Goal: Task Accomplishment & Management: Manage account settings

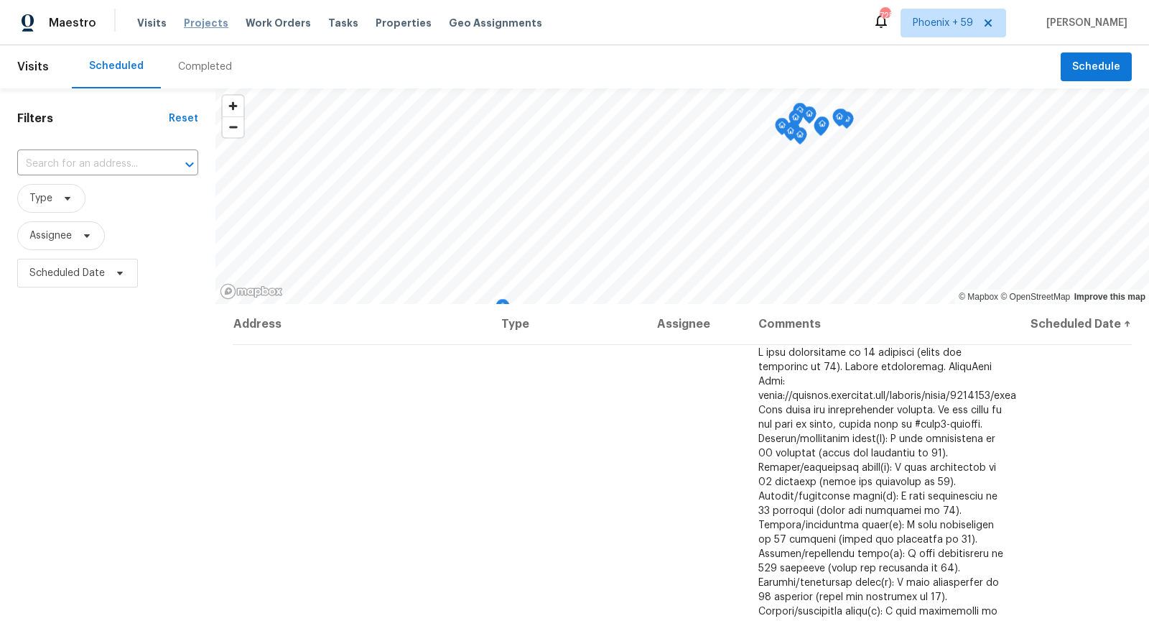
click at [205, 26] on span "Projects" at bounding box center [206, 23] width 45 height 14
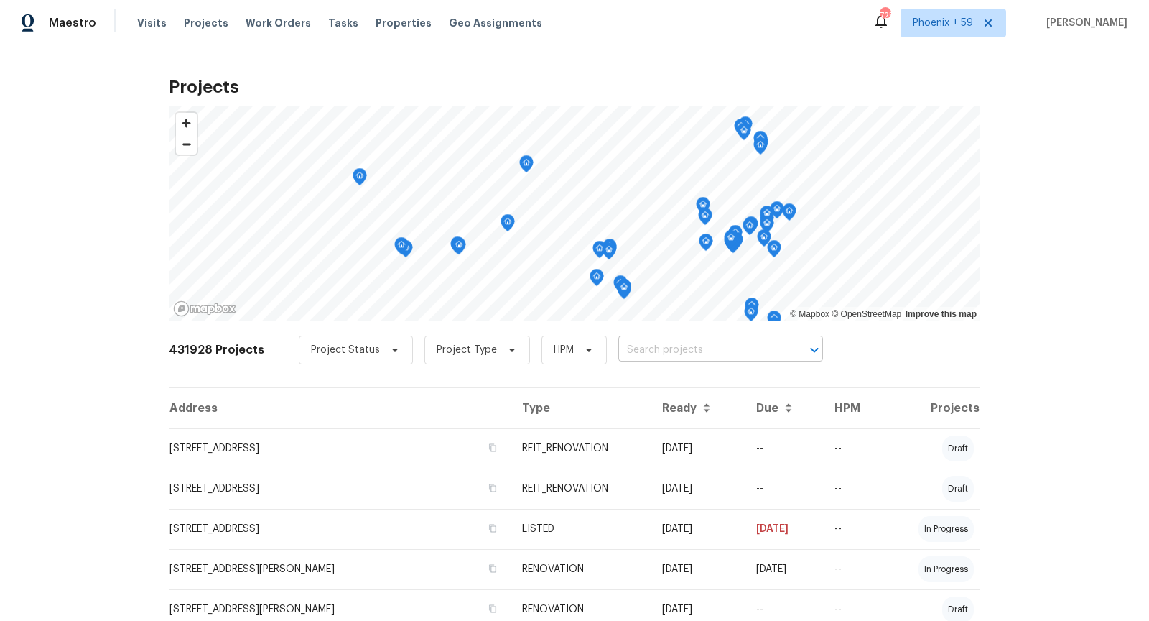
click at [767, 353] on input "text" at bounding box center [701, 350] width 165 height 22
type input "5 [PERSON_NAME]"
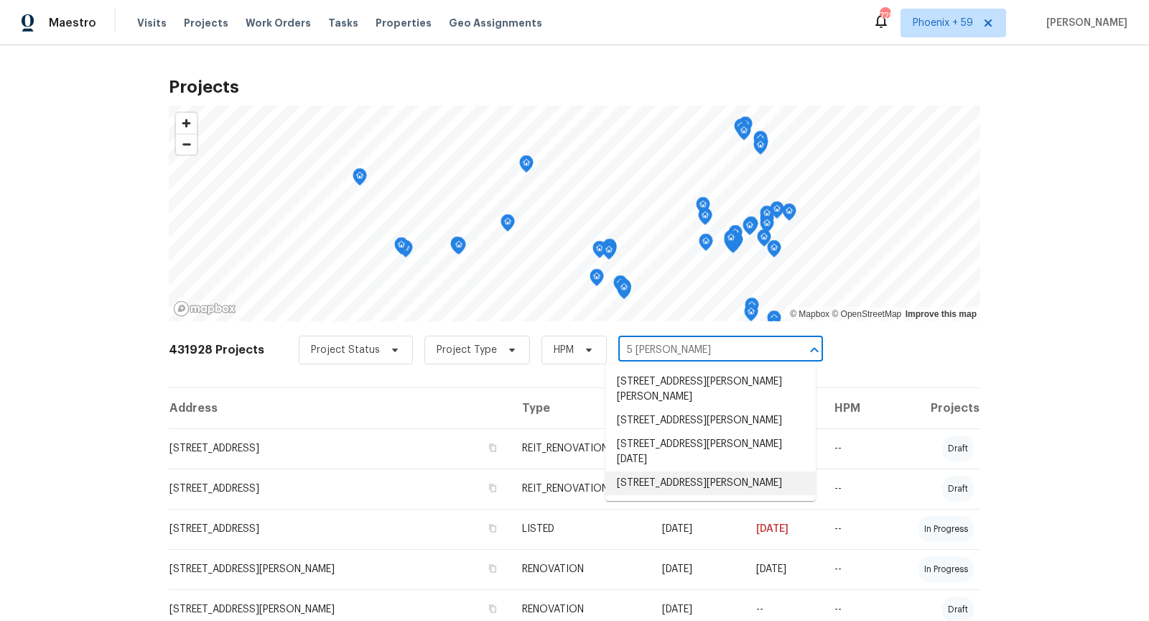
click at [670, 471] on li "[STREET_ADDRESS][PERSON_NAME]" at bounding box center [711, 483] width 210 height 24
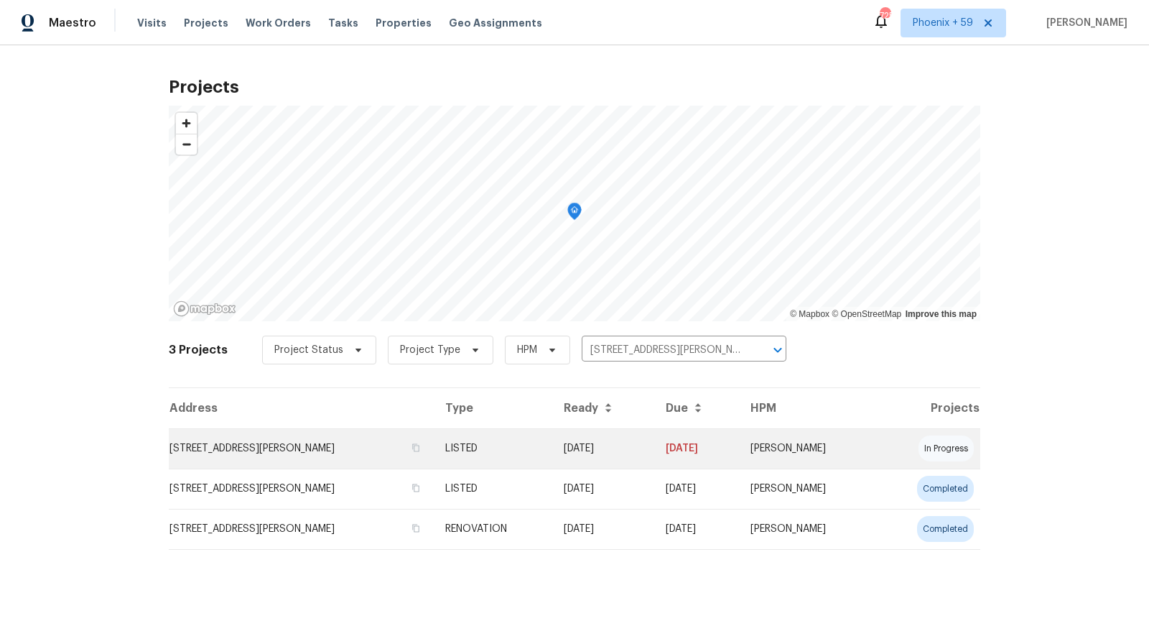
click at [267, 457] on td "[STREET_ADDRESS][PERSON_NAME]" at bounding box center [301, 448] width 265 height 40
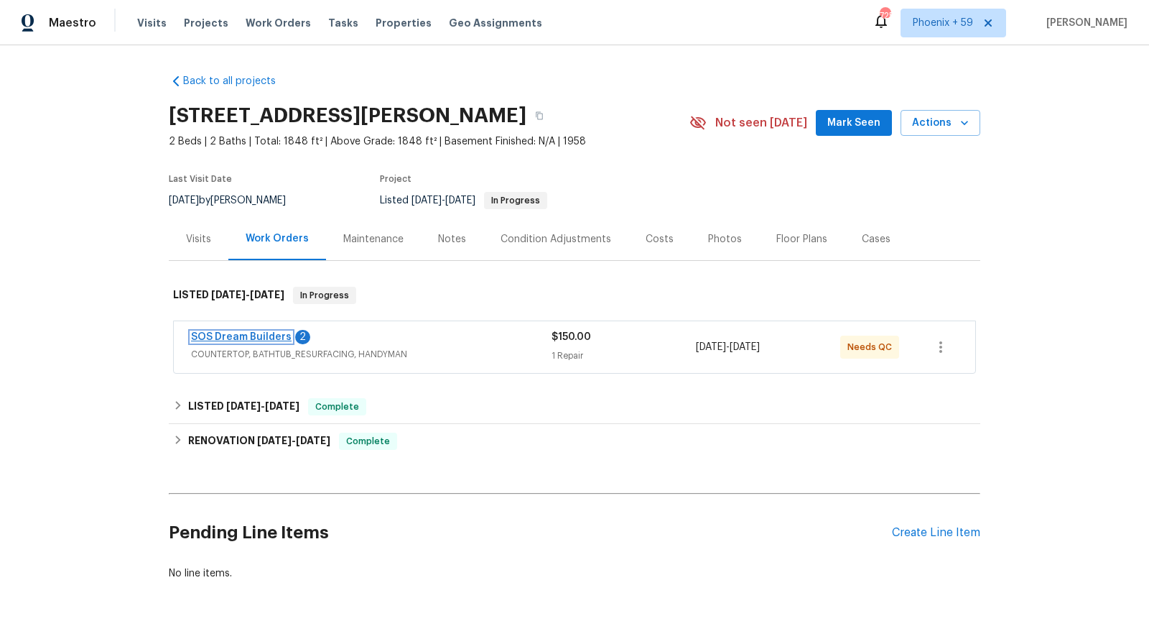
click at [255, 336] on link "SOS Dream Builders" at bounding box center [241, 337] width 101 height 10
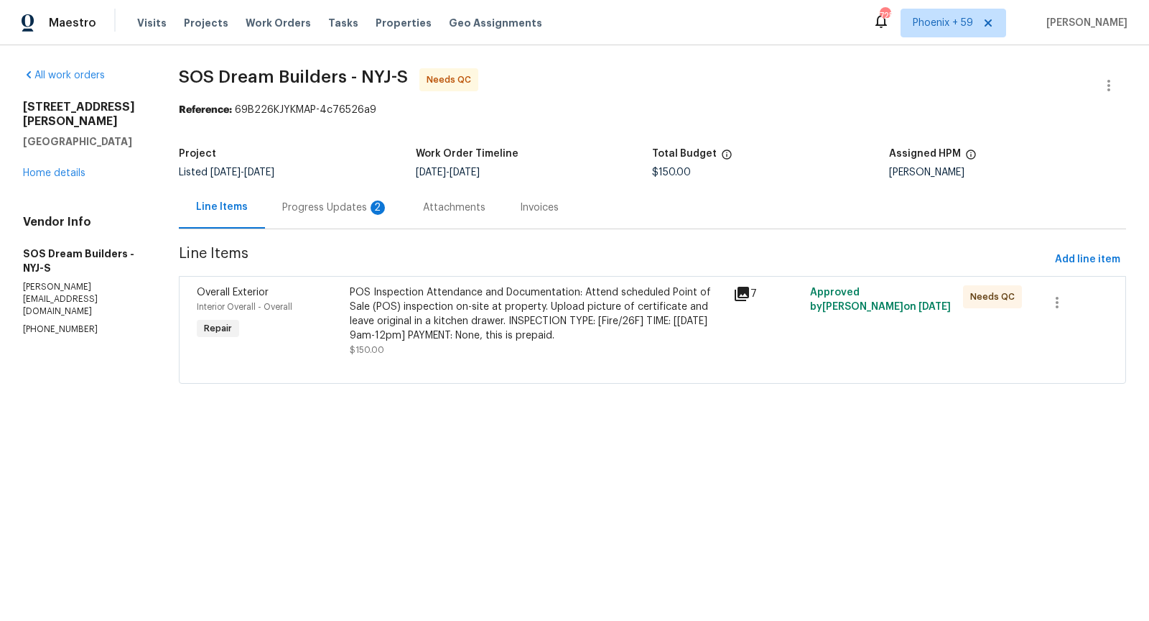
click at [345, 213] on div "Progress Updates 2" at bounding box center [335, 207] width 106 height 14
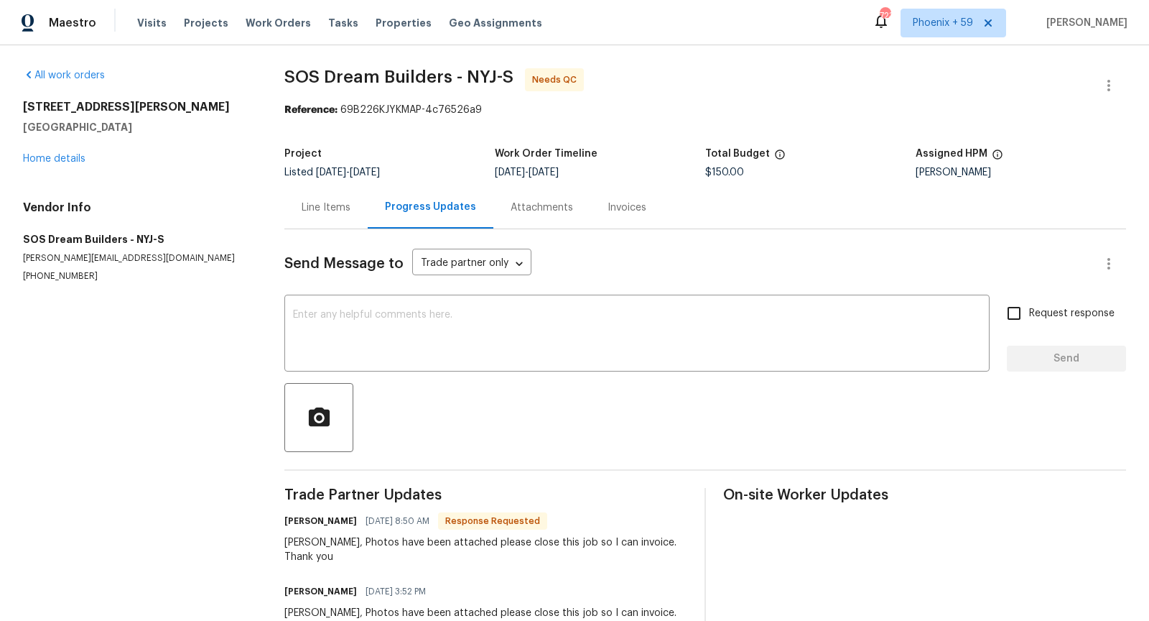
click at [329, 202] on div "Line Items" at bounding box center [326, 207] width 49 height 14
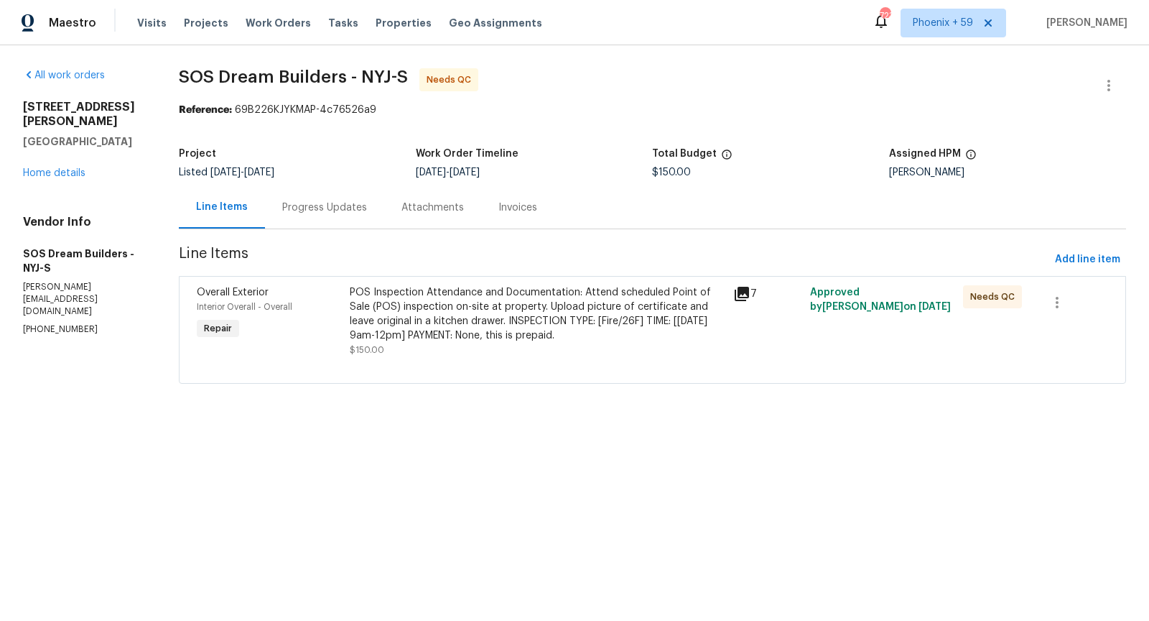
click at [628, 292] on div "POS Inspection Attendance and Documentation: Attend scheduled Point of Sale (PO…" at bounding box center [537, 313] width 375 height 57
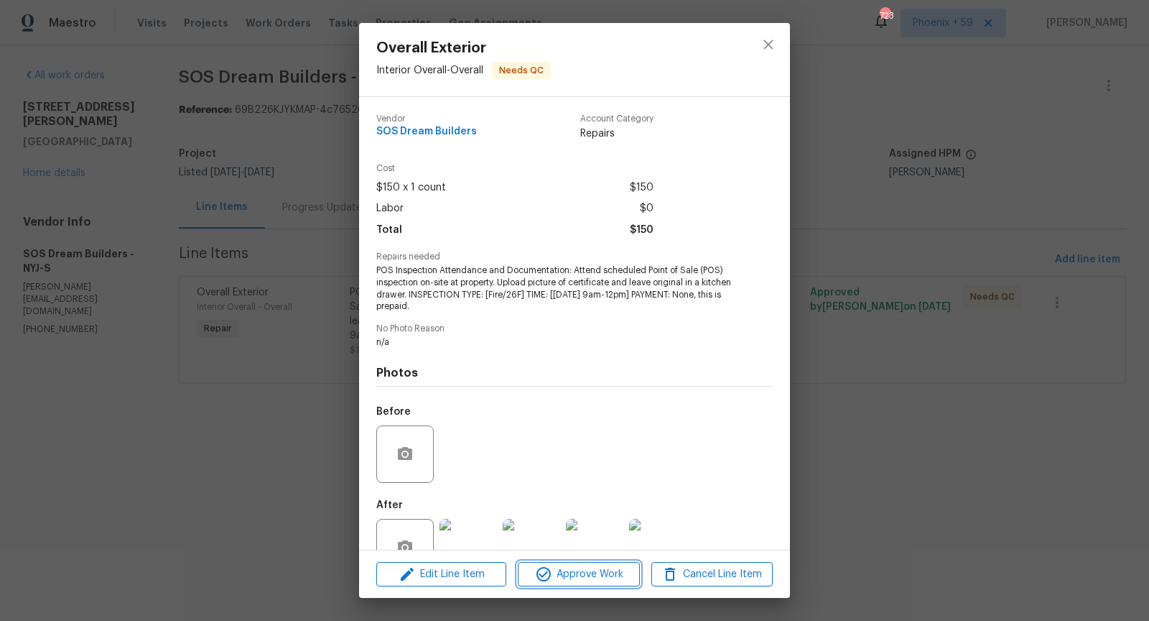
click at [604, 579] on span "Approve Work" at bounding box center [578, 574] width 113 height 18
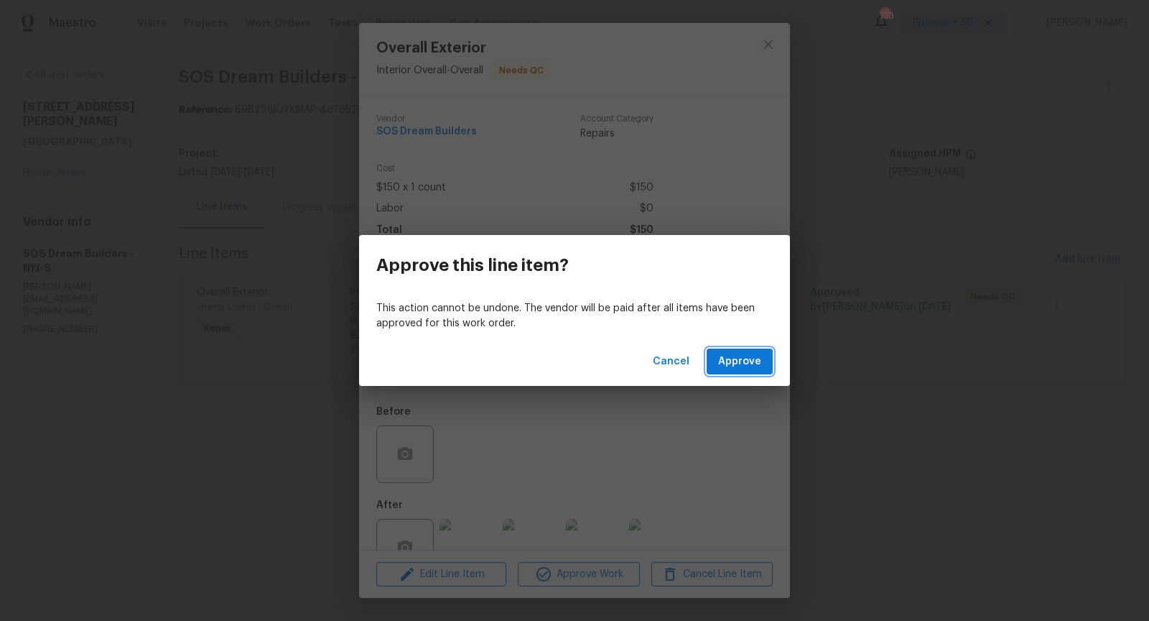
click at [746, 363] on span "Approve" at bounding box center [739, 362] width 43 height 18
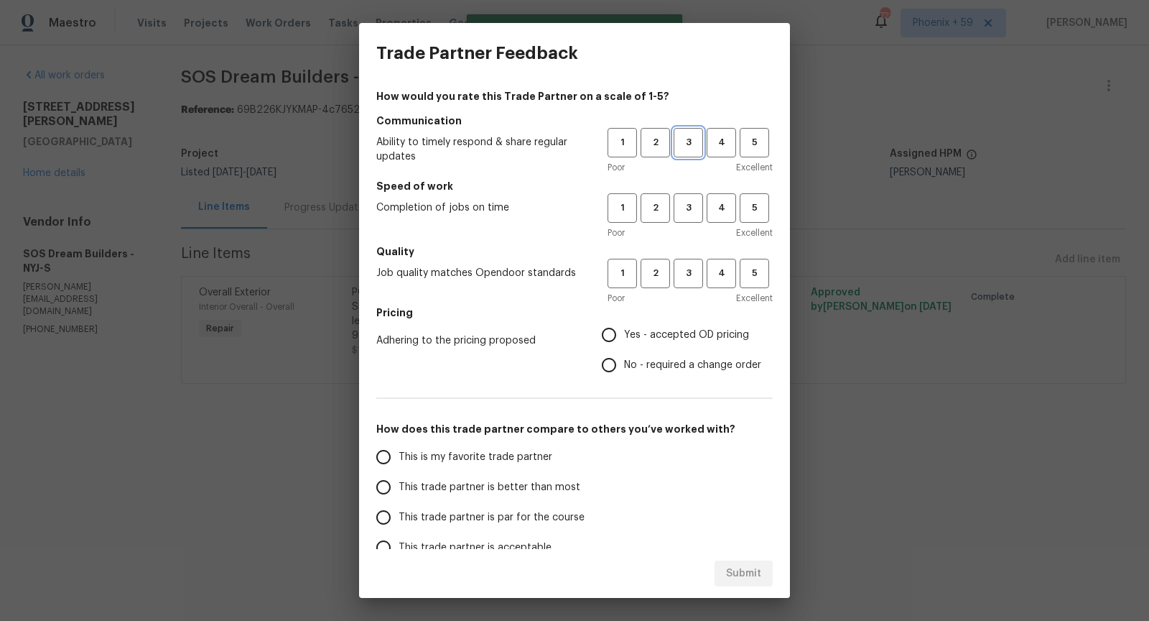
click at [680, 140] on span "3" at bounding box center [688, 142] width 27 height 17
click at [680, 210] on span "3" at bounding box center [688, 208] width 27 height 17
click at [653, 211] on span "2" at bounding box center [655, 208] width 27 height 17
click at [682, 277] on span "3" at bounding box center [688, 273] width 27 height 17
click at [615, 333] on input "Yes - accepted OD pricing" at bounding box center [609, 335] width 30 height 30
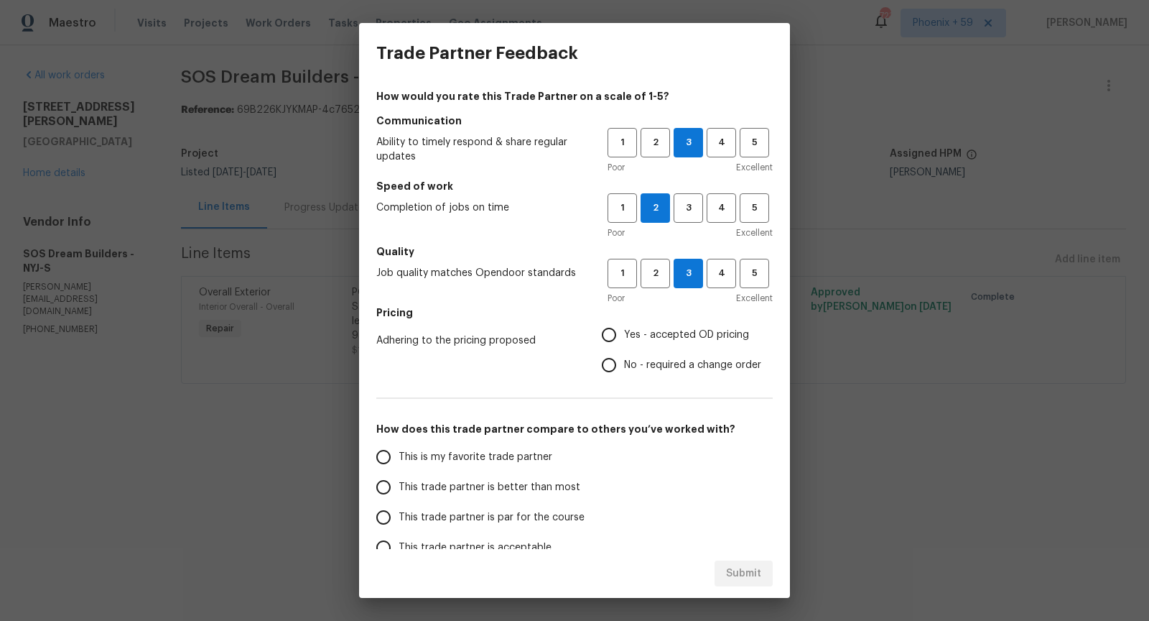
radio input "true"
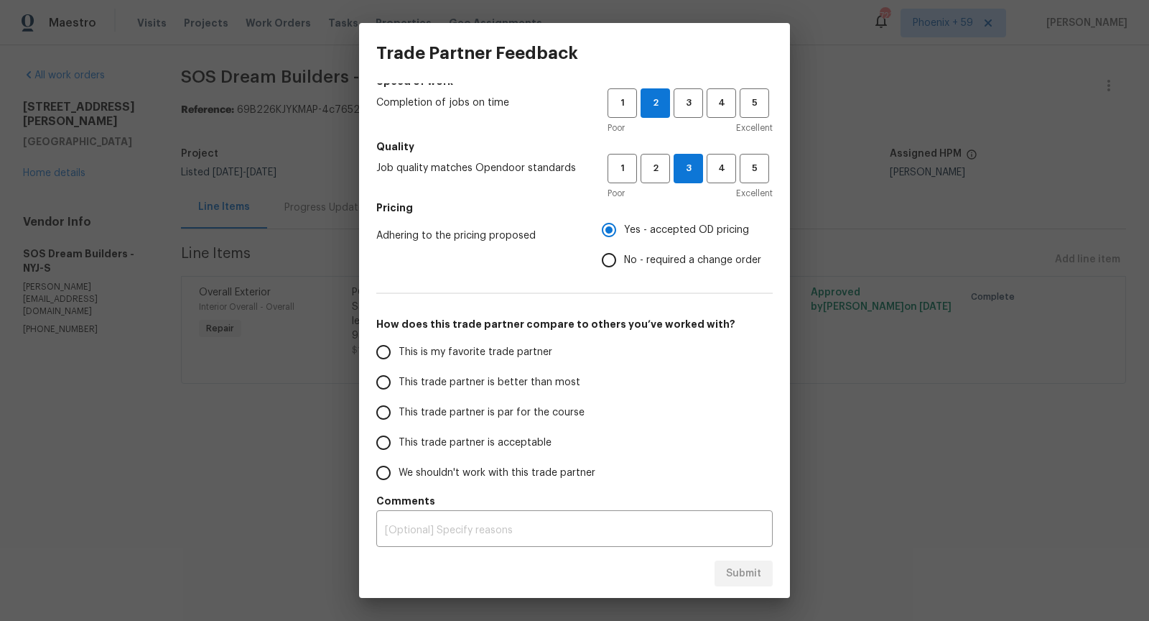
scroll to position [108, 0]
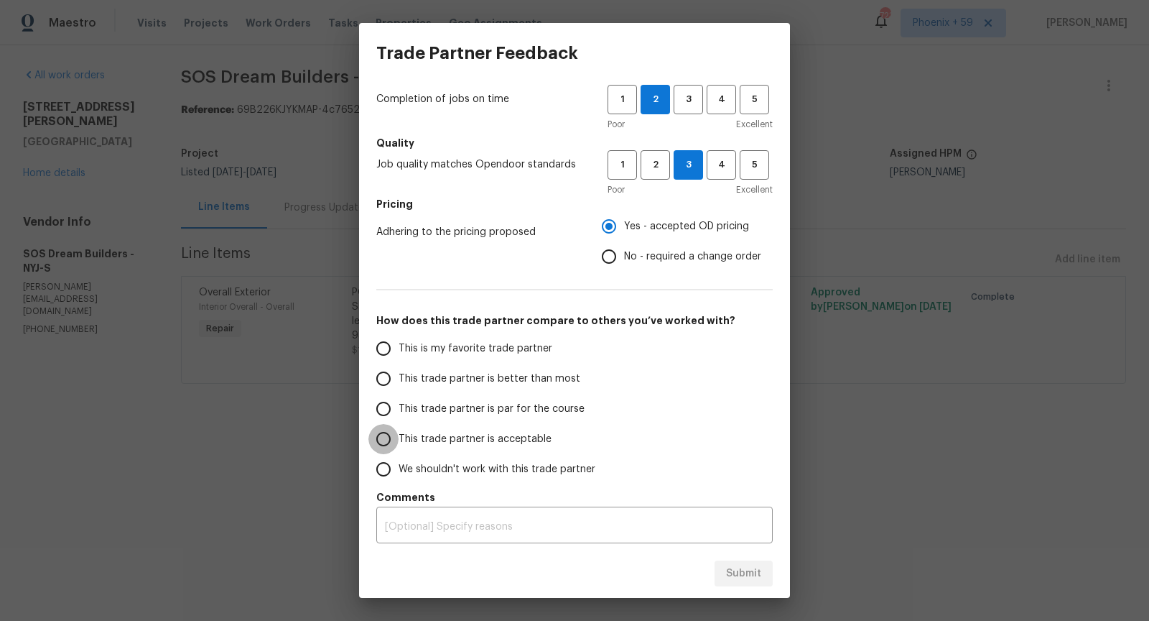
click at [389, 441] on input "This trade partner is acceptable" at bounding box center [384, 439] width 30 height 30
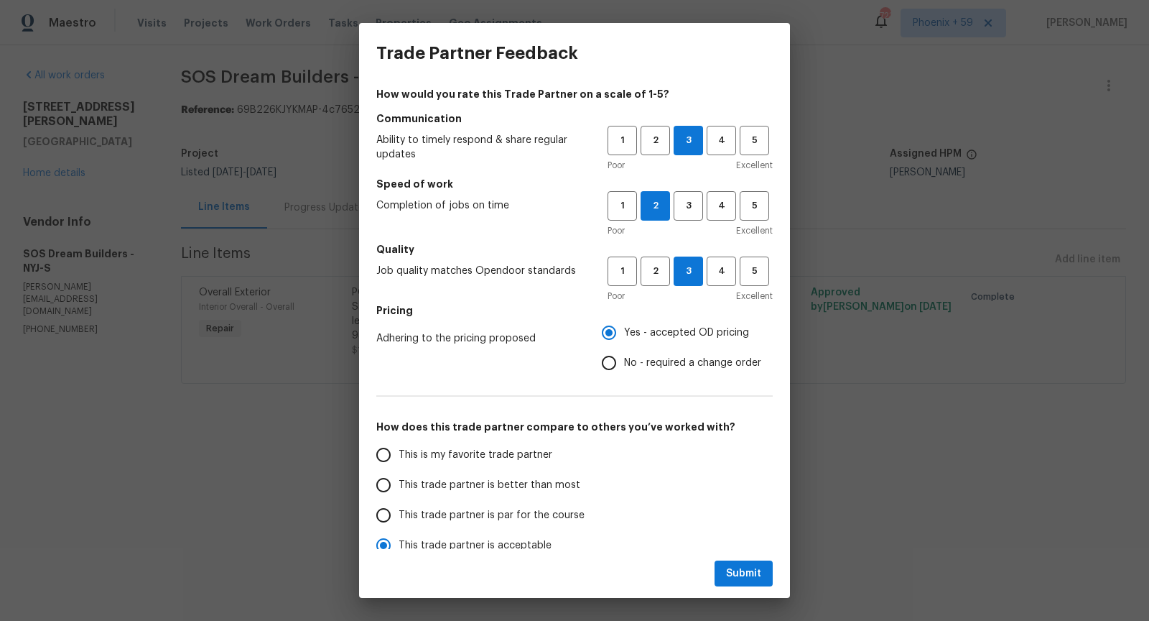
scroll to position [0, 0]
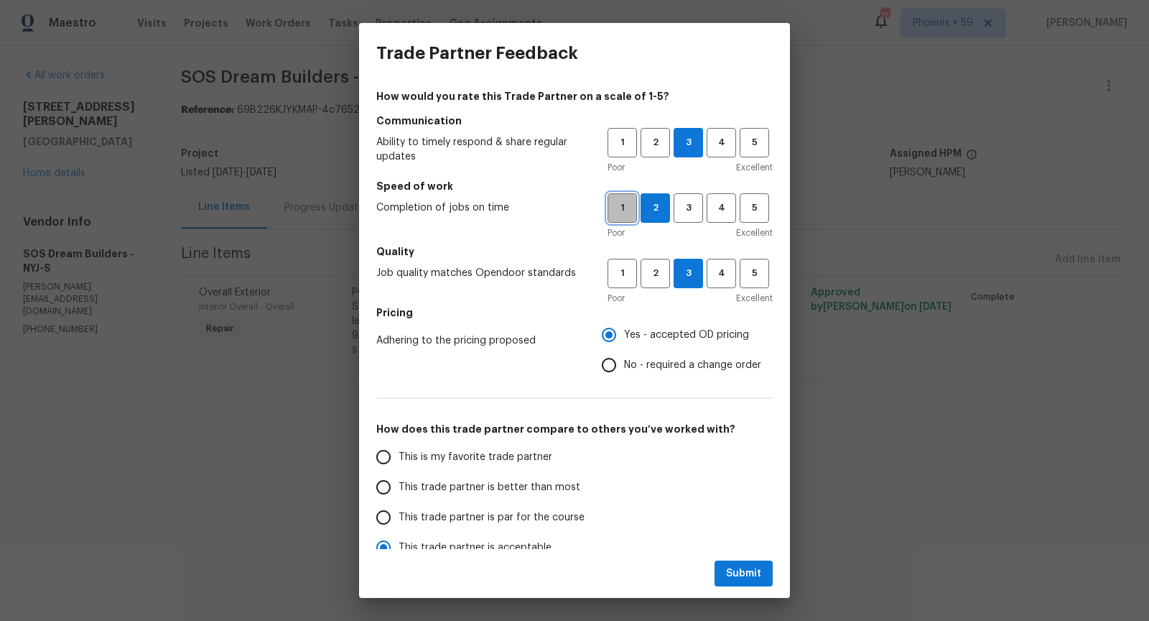
click at [624, 209] on span "1" at bounding box center [622, 208] width 27 height 17
radio input "true"
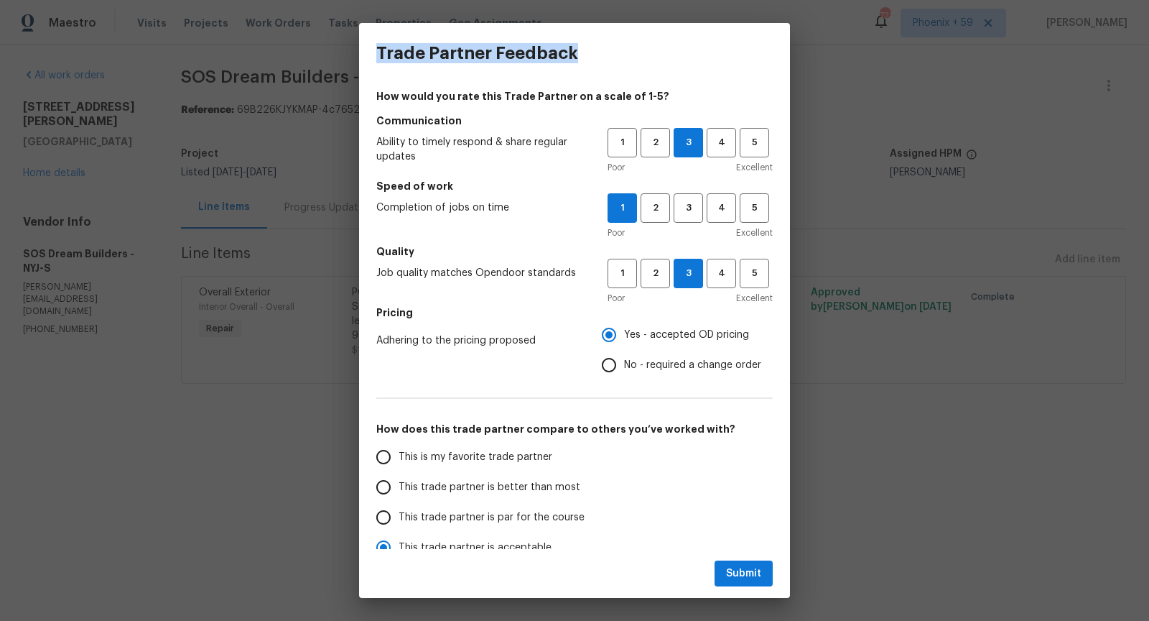
drag, startPoint x: 638, startPoint y: 34, endPoint x: 680, endPoint y: 80, distance: 63.1
click at [680, 80] on div "Trade Partner Feedback" at bounding box center [574, 53] width 431 height 60
click at [626, 46] on div "Trade Partner Feedback" at bounding box center [574, 53] width 431 height 60
click at [656, 217] on button "2" at bounding box center [655, 207] width 29 height 29
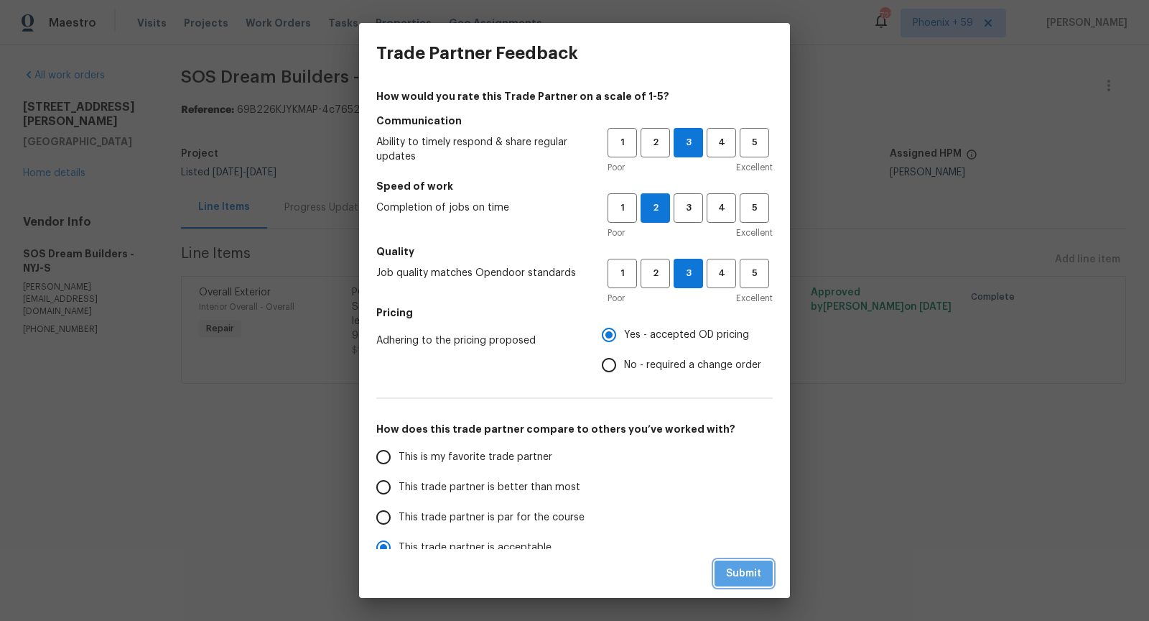
click at [746, 578] on span "Submit" at bounding box center [743, 574] width 35 height 18
radio input "false"
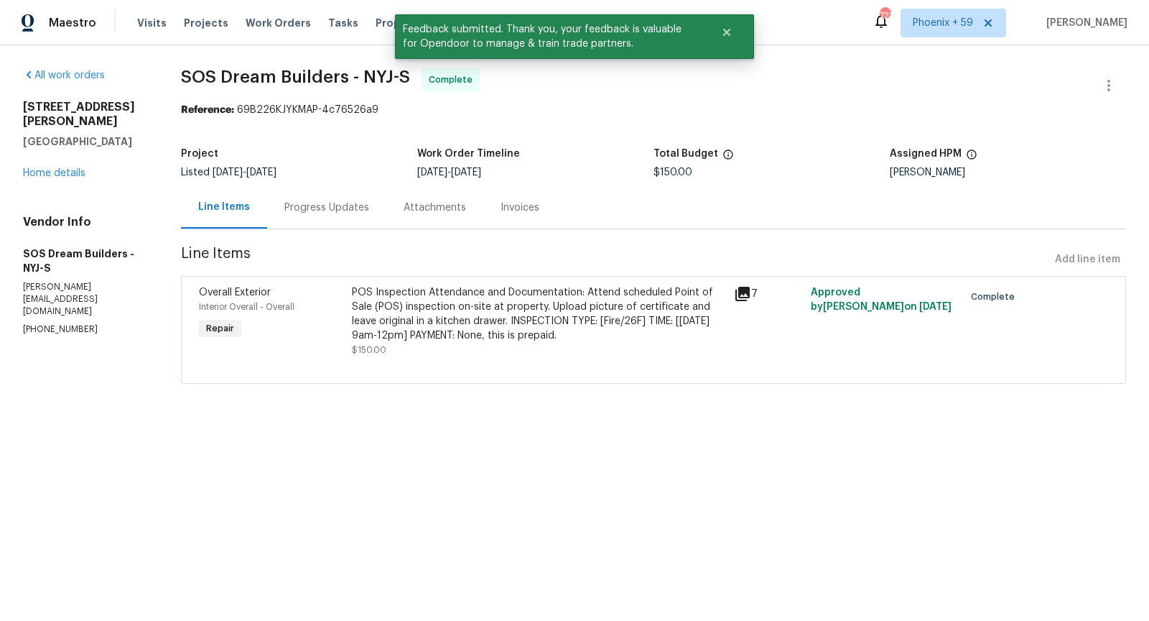
click at [589, 119] on section "SOS Dream Builders - NYJ-S Complete Reference: 69B226KJYKMAP-4c76526a9 Project …" at bounding box center [653, 234] width 945 height 333
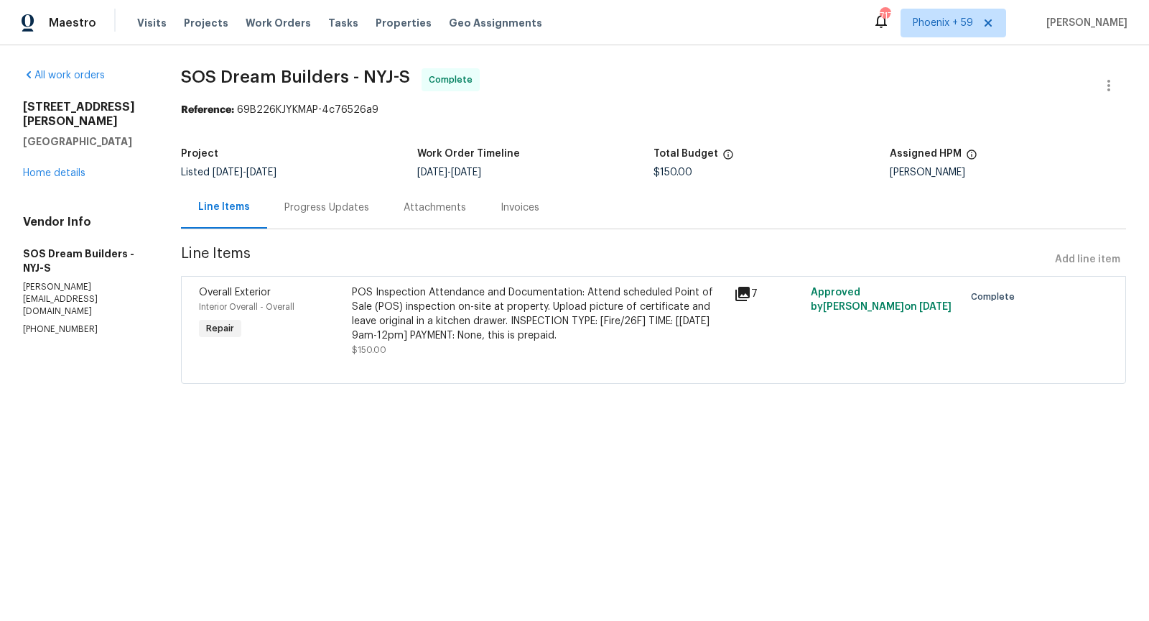
click at [588, 424] on html "Maestro Visits Projects Work Orders Tasks Properties Geo Assignments 717 [GEOGR…" at bounding box center [574, 212] width 1149 height 424
click at [592, 424] on html "Maestro Visits Projects Work Orders Tasks Properties Geo Assignments 717 [GEOGR…" at bounding box center [574, 212] width 1149 height 424
click at [615, 415] on div "All work orders [STREET_ADDRESS][PERSON_NAME] Home details Vendor Info SOS Drea…" at bounding box center [574, 234] width 1149 height 379
click at [667, 424] on html "Maestro Visits Projects Work Orders Tasks Properties Geo Assignments 717 [GEOGR…" at bounding box center [574, 212] width 1149 height 424
click at [279, 25] on span "Work Orders" at bounding box center [278, 23] width 65 height 14
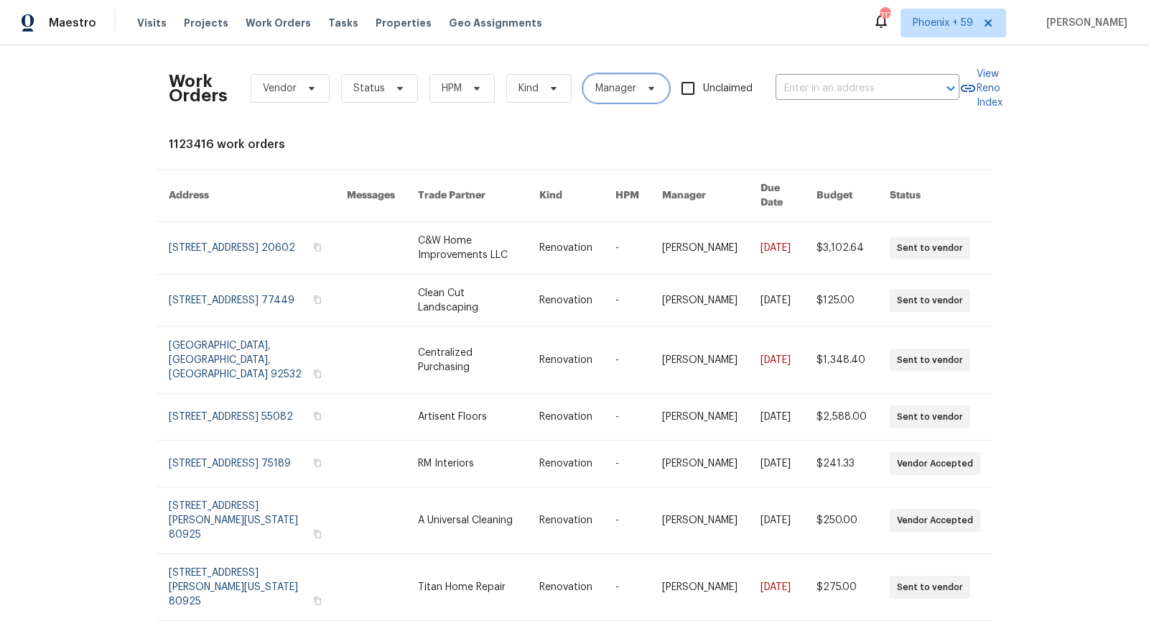
click at [649, 100] on span "Manager" at bounding box center [626, 88] width 86 height 29
click at [532, 134] on div "Work Orders Vendor Status HPM Kind Manager Unclaimed ​ View Reno Index 1123416 …" at bounding box center [575, 443] width 812 height 773
click at [398, 93] on icon at bounding box center [399, 88] width 11 height 11
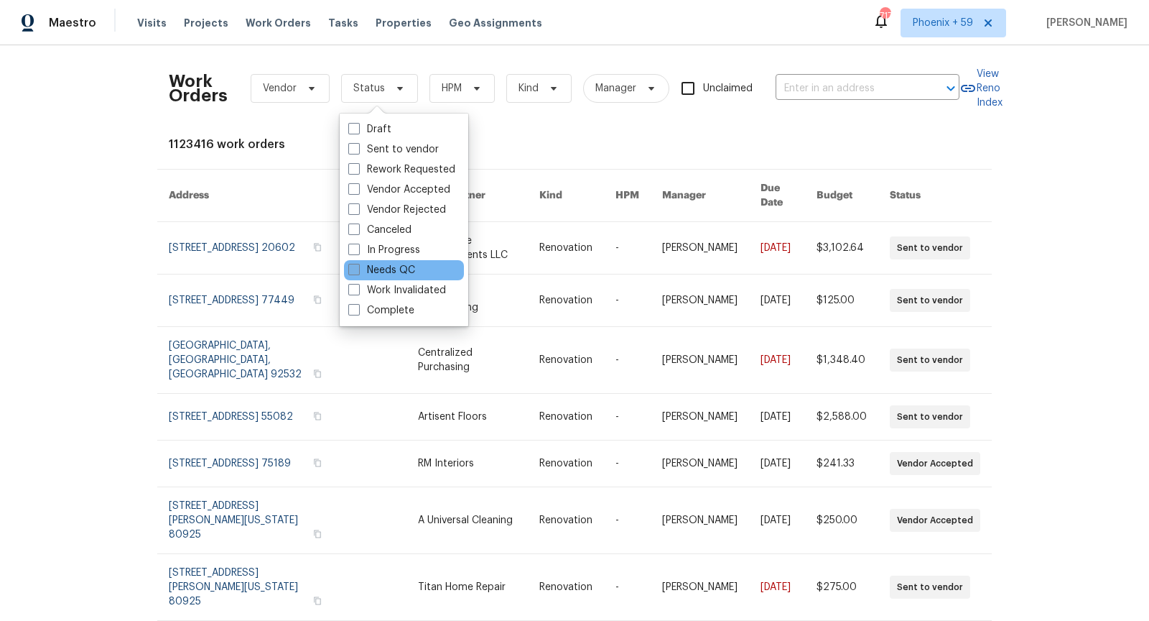
click at [404, 265] on label "Needs QC" at bounding box center [381, 270] width 67 height 14
click at [358, 265] on input "Needs QC" at bounding box center [352, 267] width 9 height 9
checkbox input "true"
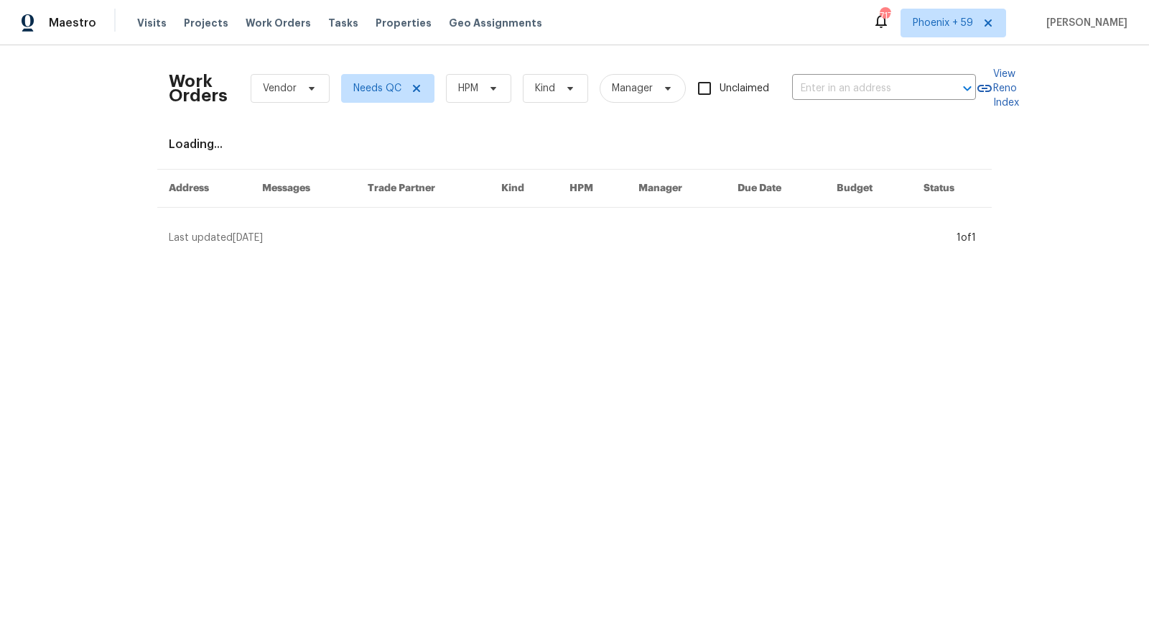
click at [519, 129] on div "Work Orders Vendor Needs QC HPM Kind Manager Unclaimed ​ View Reno Index Loadin…" at bounding box center [575, 151] width 812 height 188
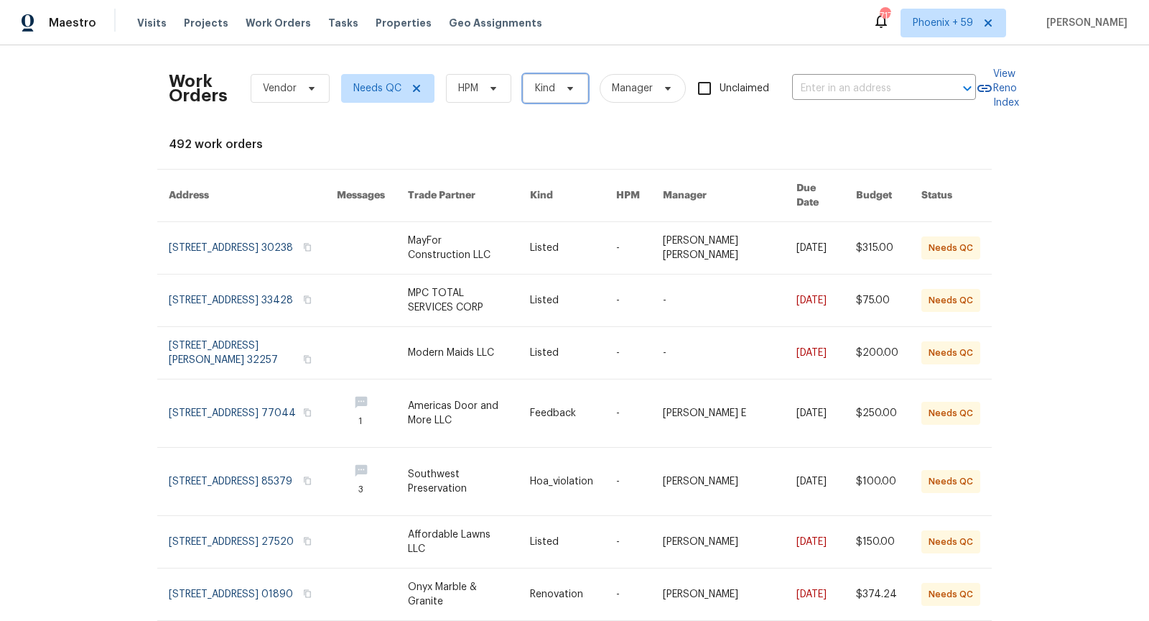
click at [562, 96] on span "Kind" at bounding box center [555, 88] width 65 height 29
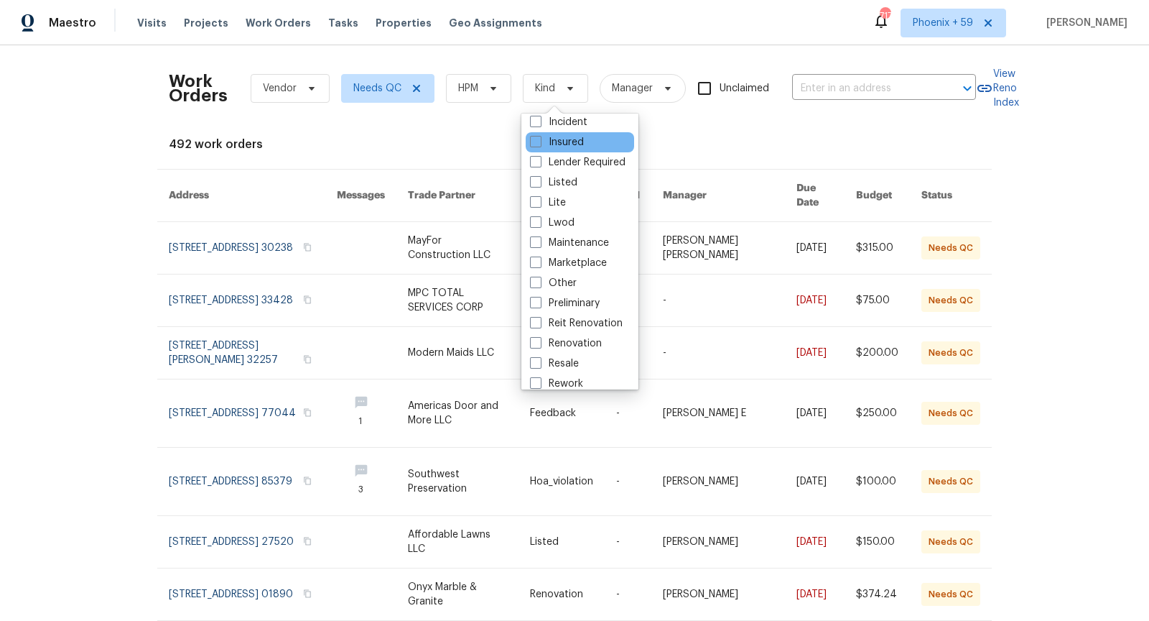
scroll to position [74, 0]
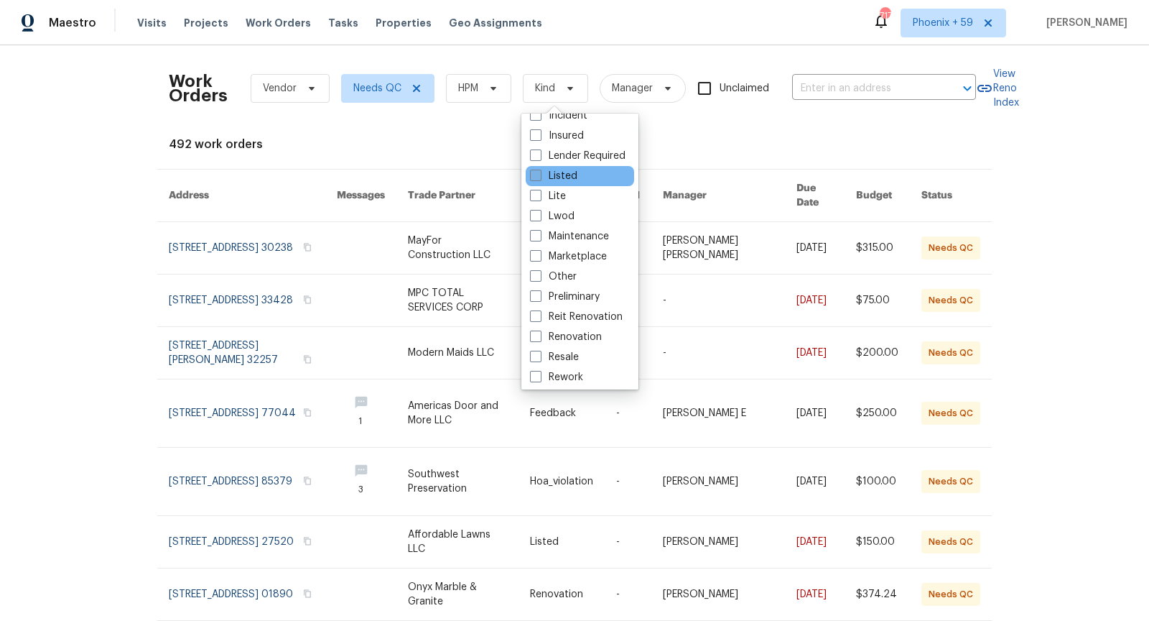
click at [536, 177] on span at bounding box center [535, 175] width 11 height 11
click at [536, 177] on input "Listed" at bounding box center [534, 173] width 9 height 9
checkbox input "true"
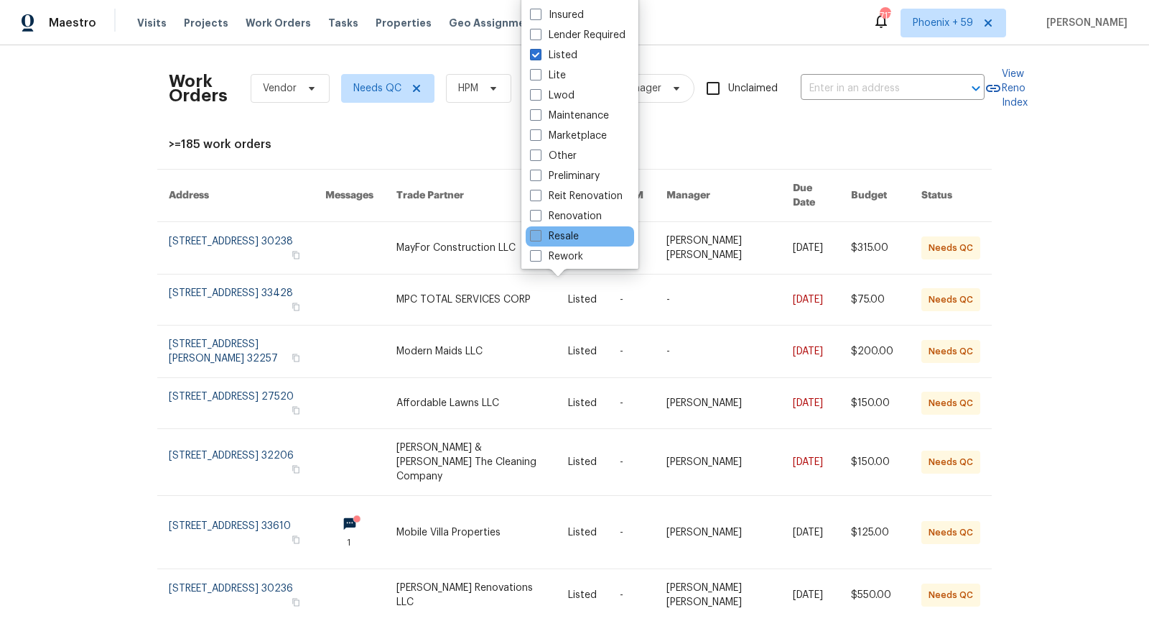
click at [534, 236] on span at bounding box center [535, 235] width 11 height 11
click at [534, 236] on input "Resale" at bounding box center [534, 233] width 9 height 9
checkbox input "true"
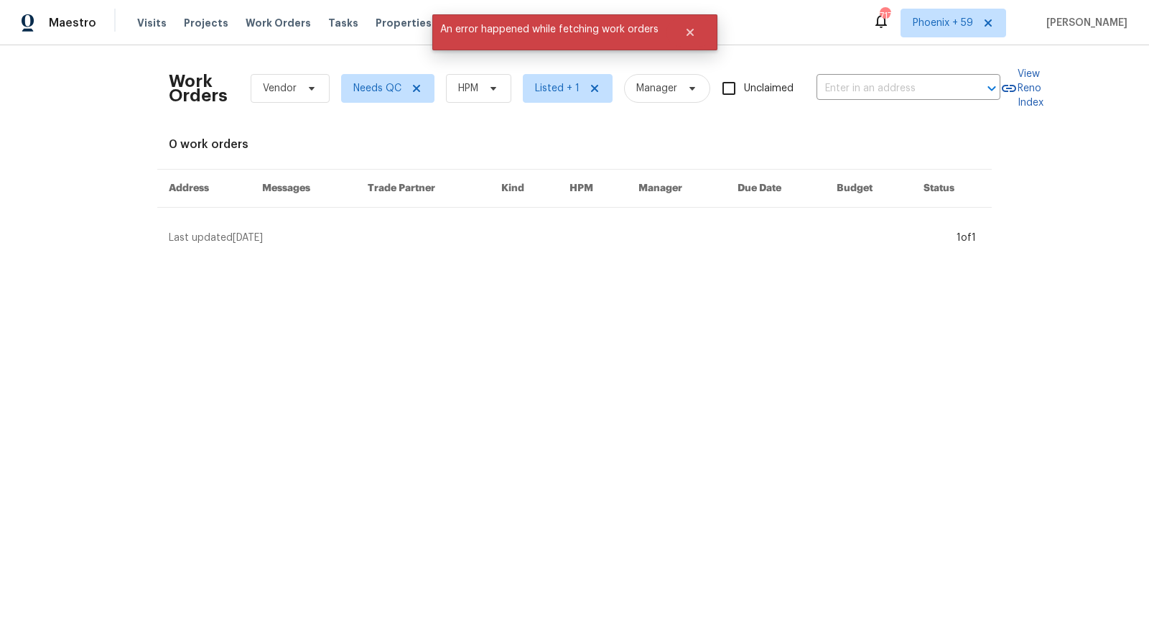
click at [500, 146] on div "0 work orders" at bounding box center [575, 144] width 812 height 14
click at [337, 153] on div "Work Orders Vendor Needs QC HPM Listed + 1 Manager Unclaimed ​ View Reno Index …" at bounding box center [575, 151] width 812 height 188
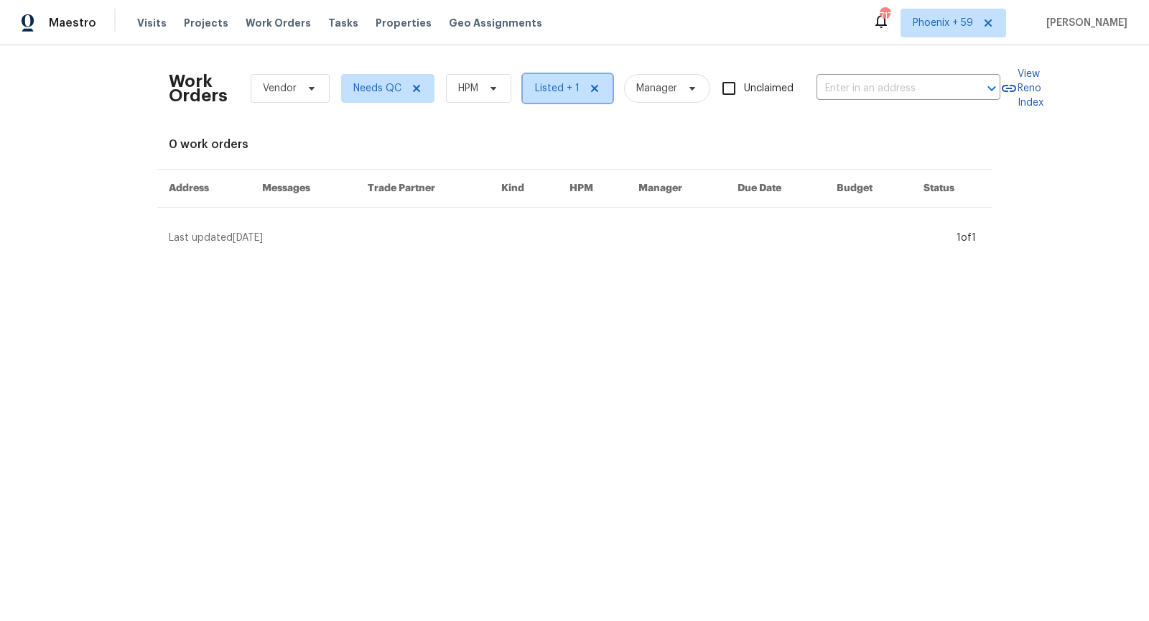
click at [569, 98] on span "Listed + 1" at bounding box center [568, 88] width 90 height 29
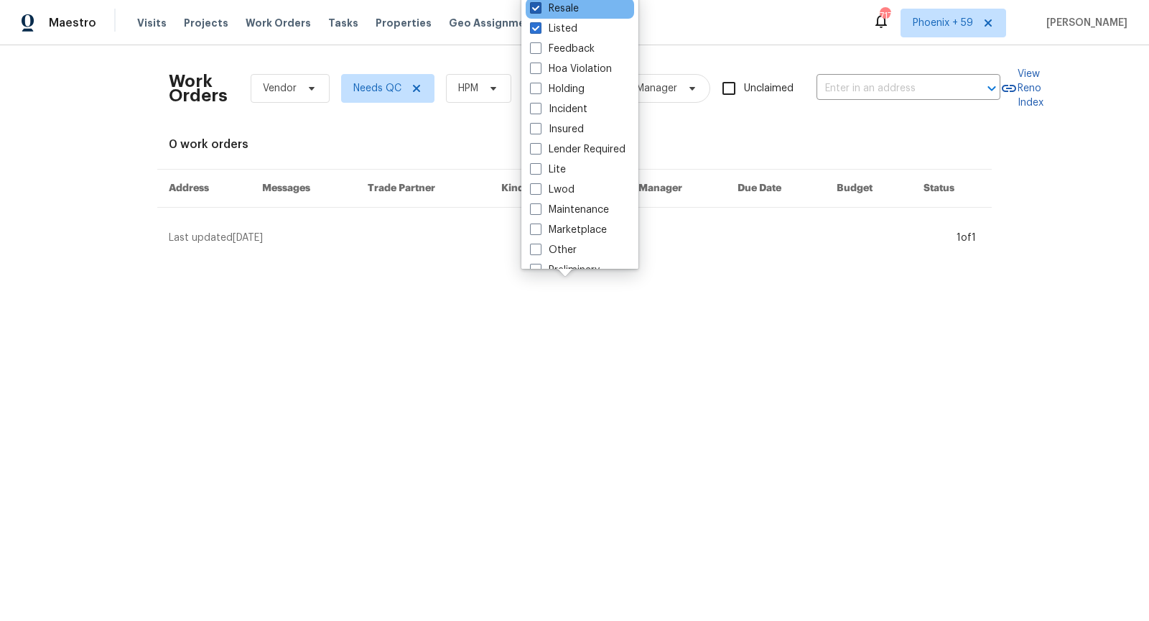
click at [532, 10] on span at bounding box center [535, 7] width 11 height 11
click at [532, 10] on input "Resale" at bounding box center [534, 5] width 9 height 9
checkbox input "false"
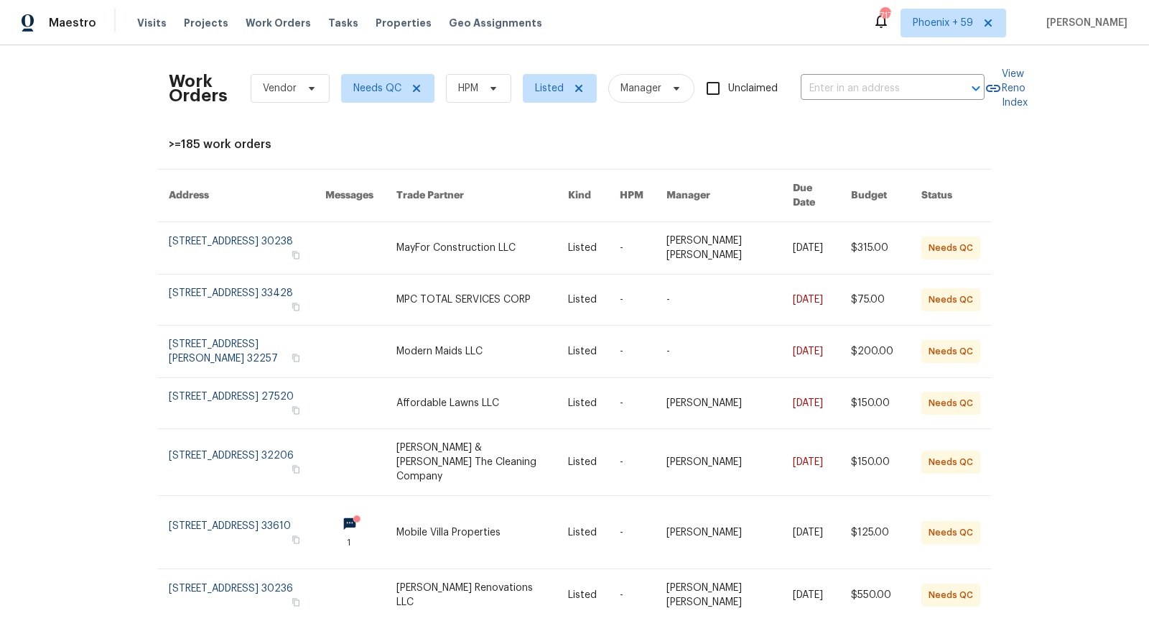
click at [488, 137] on div ">=185 work orders" at bounding box center [575, 144] width 812 height 14
click at [494, 98] on span "HPM" at bounding box center [478, 88] width 65 height 29
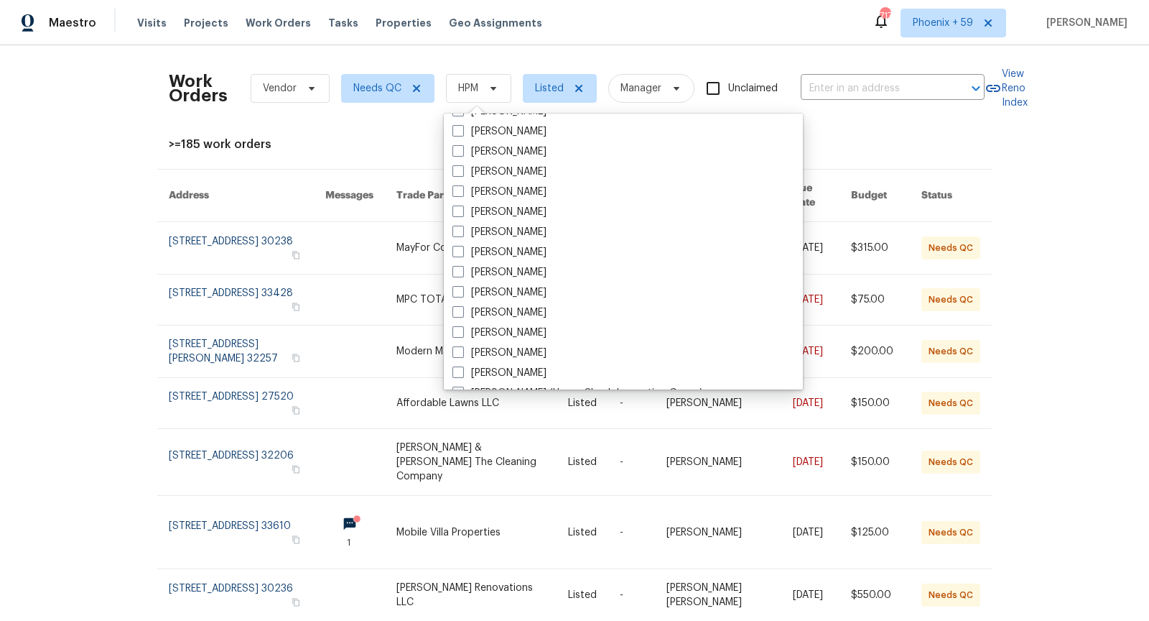
scroll to position [5285, 0]
click at [372, 150] on div ">=185 work orders" at bounding box center [575, 144] width 812 height 14
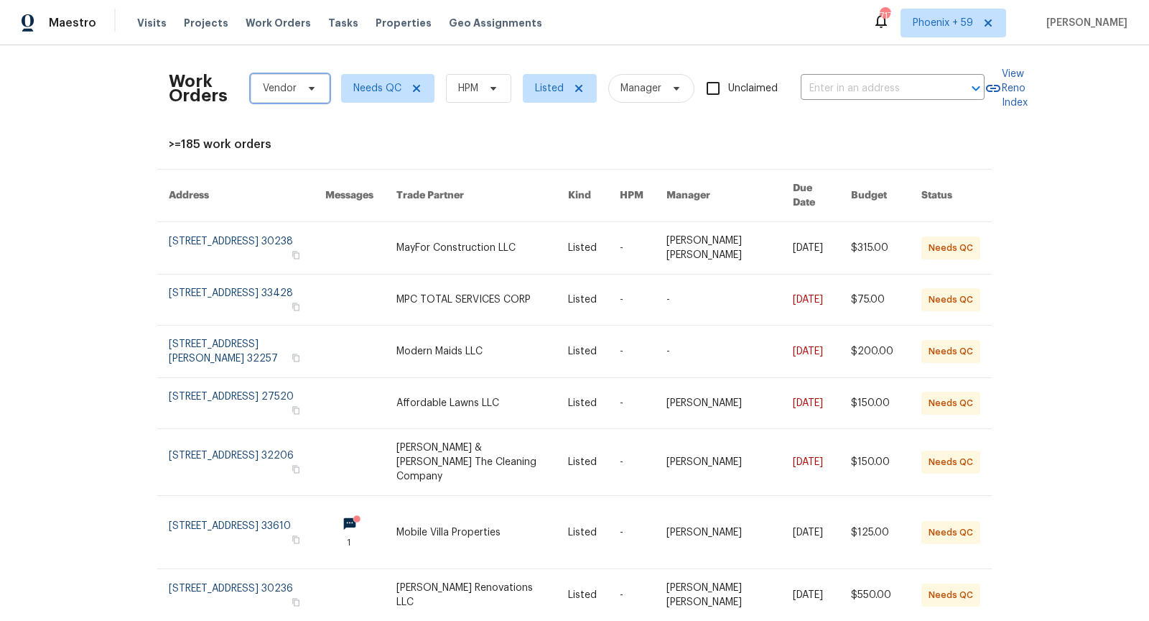
click at [308, 92] on icon at bounding box center [311, 88] width 11 height 11
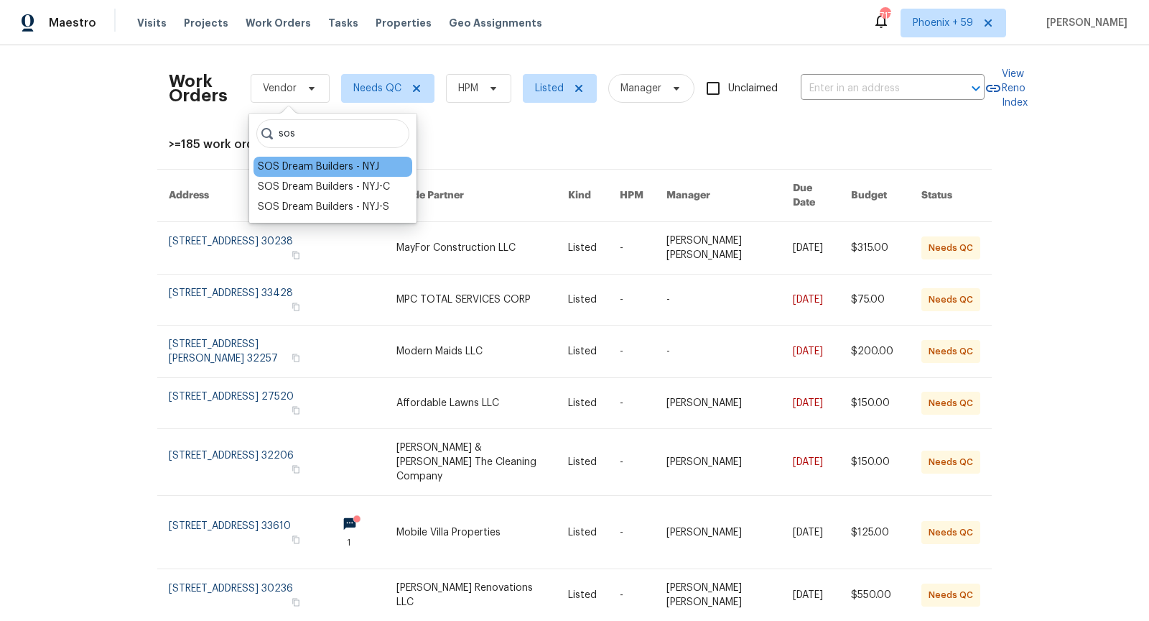
type input "sos"
click at [328, 164] on div "SOS Dream Builders - NYJ" at bounding box center [318, 166] width 121 height 14
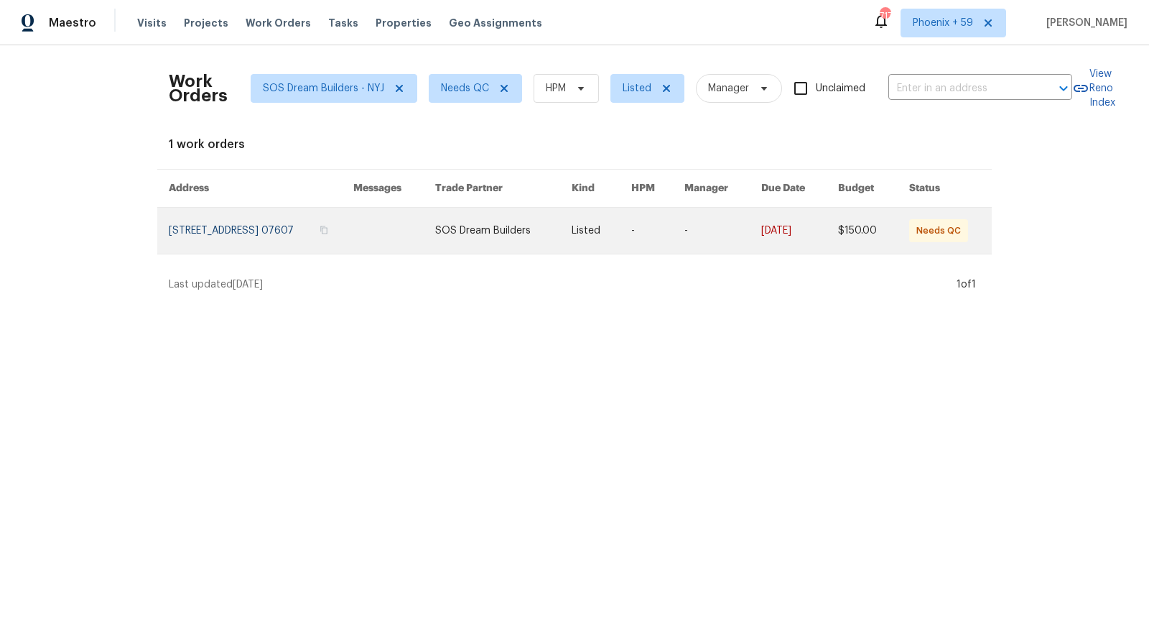
click at [537, 235] on link at bounding box center [503, 231] width 136 height 46
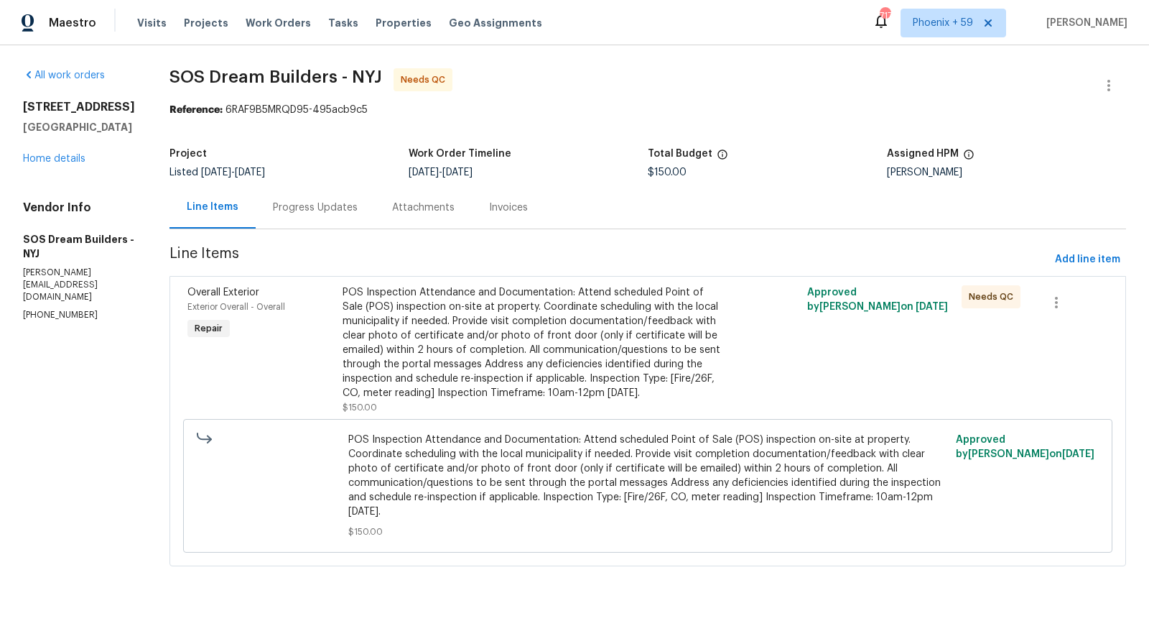
click at [351, 216] on div "Progress Updates" at bounding box center [315, 207] width 119 height 42
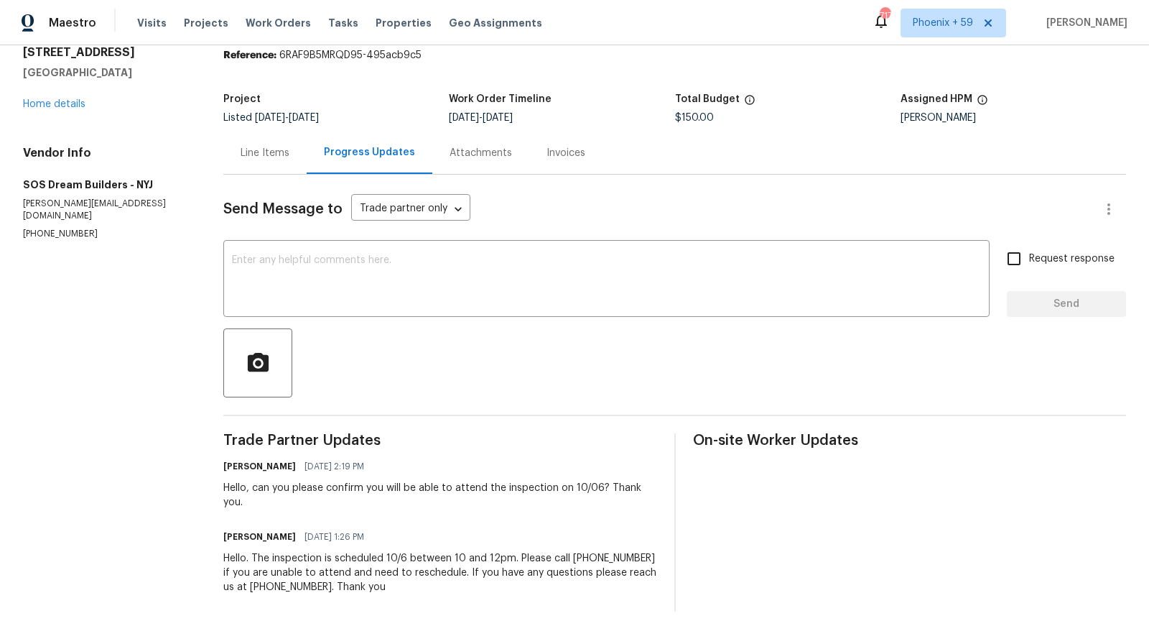
scroll to position [68, 0]
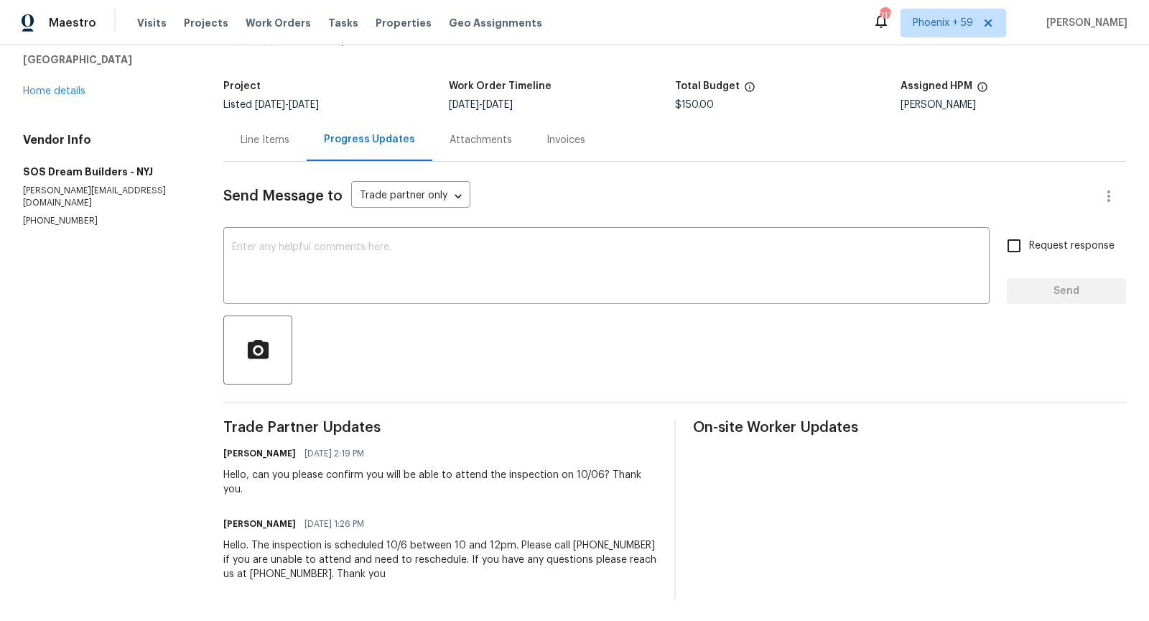
click at [265, 145] on div "Line Items" at bounding box center [265, 140] width 49 height 14
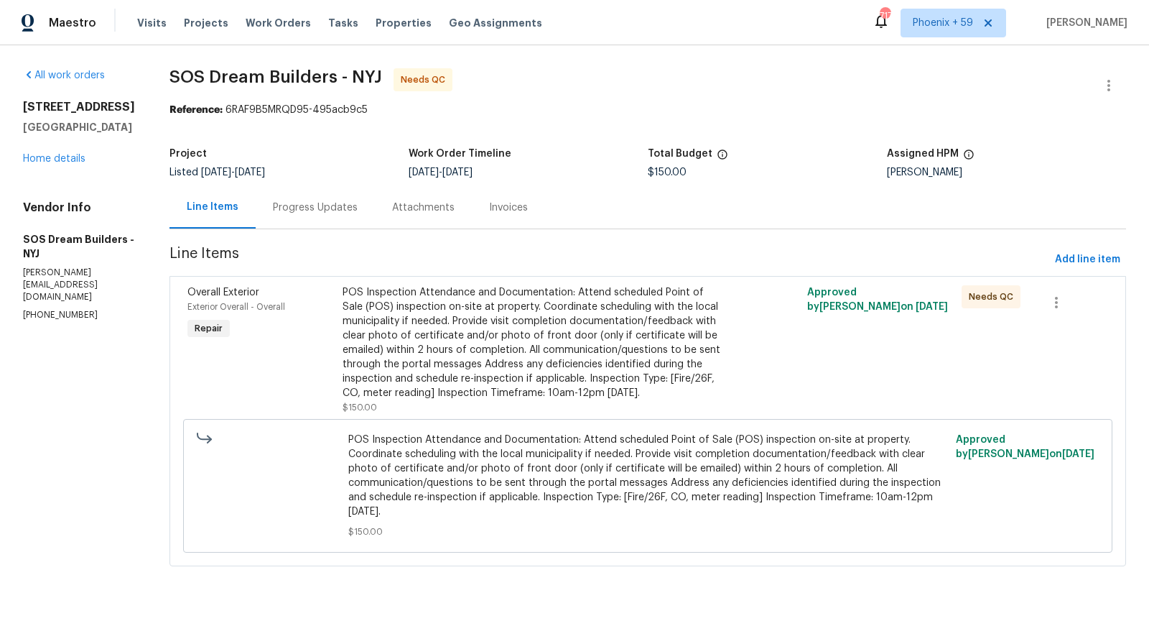
click at [320, 210] on div "Progress Updates" at bounding box center [315, 207] width 85 height 14
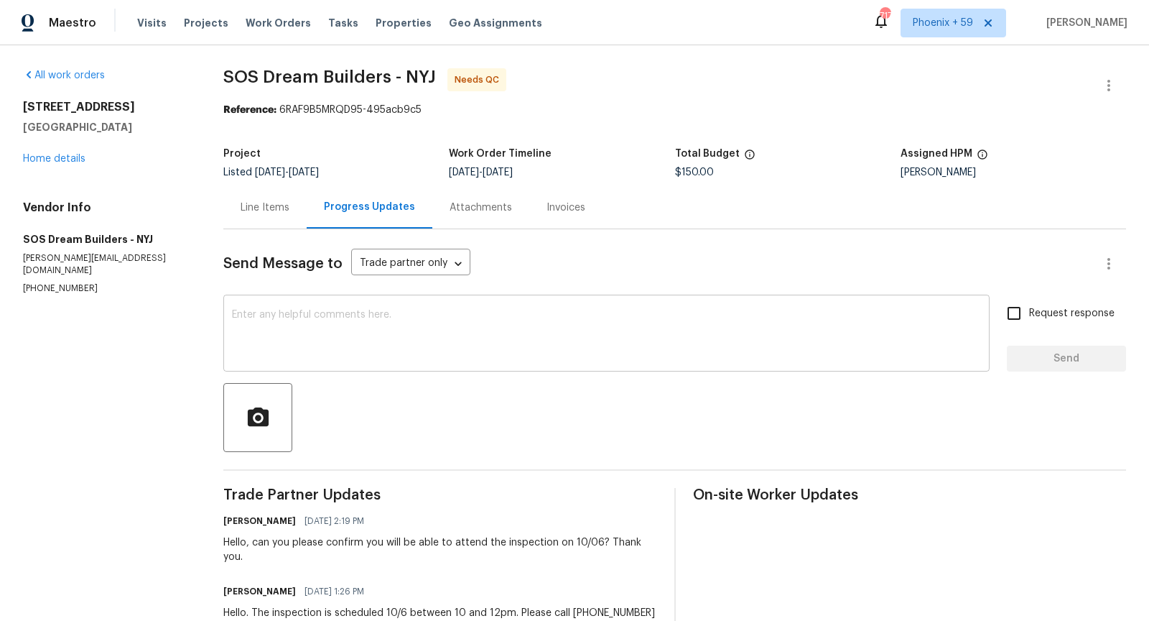
click at [370, 348] on textarea at bounding box center [606, 335] width 749 height 50
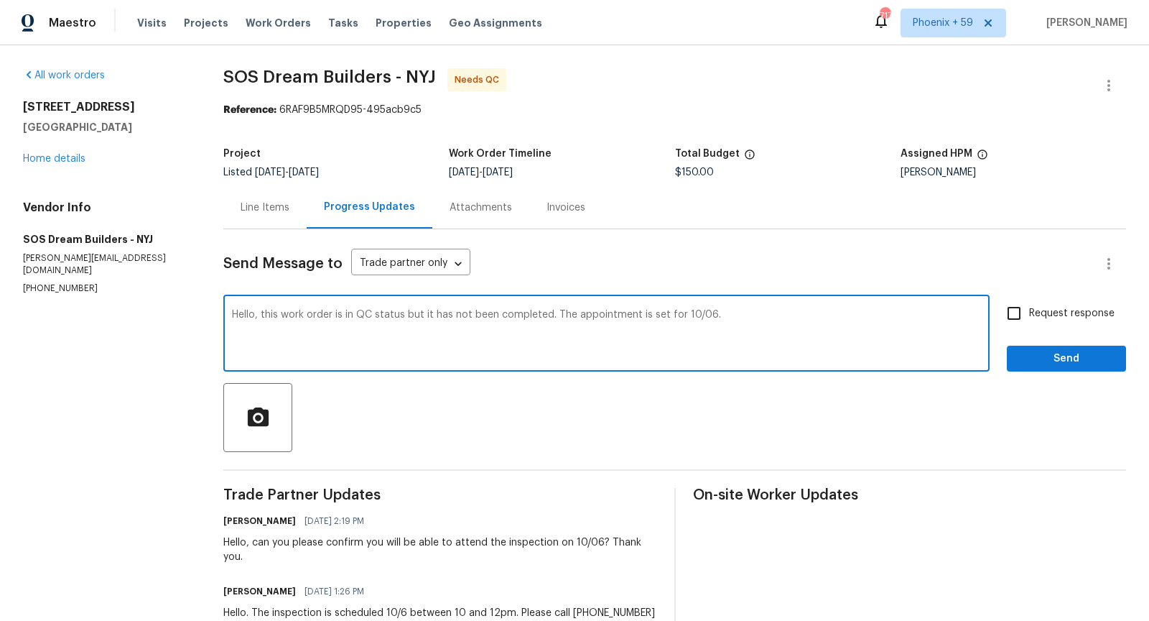
type textarea "Hello, this work order is in QC status but it has not been completed. The appoi…"
click at [1018, 317] on input "Request response" at bounding box center [1014, 313] width 30 height 30
checkbox input "true"
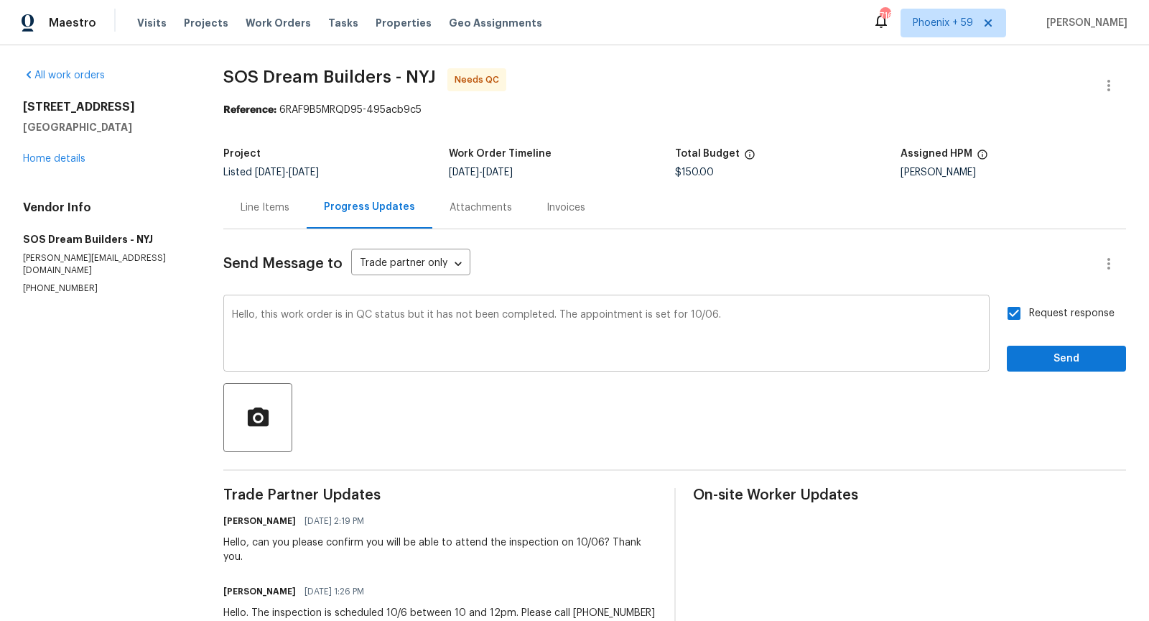
click at [846, 328] on textarea "Hello, this work order is in QC status but it has not been completed. The appoi…" at bounding box center [606, 335] width 749 height 50
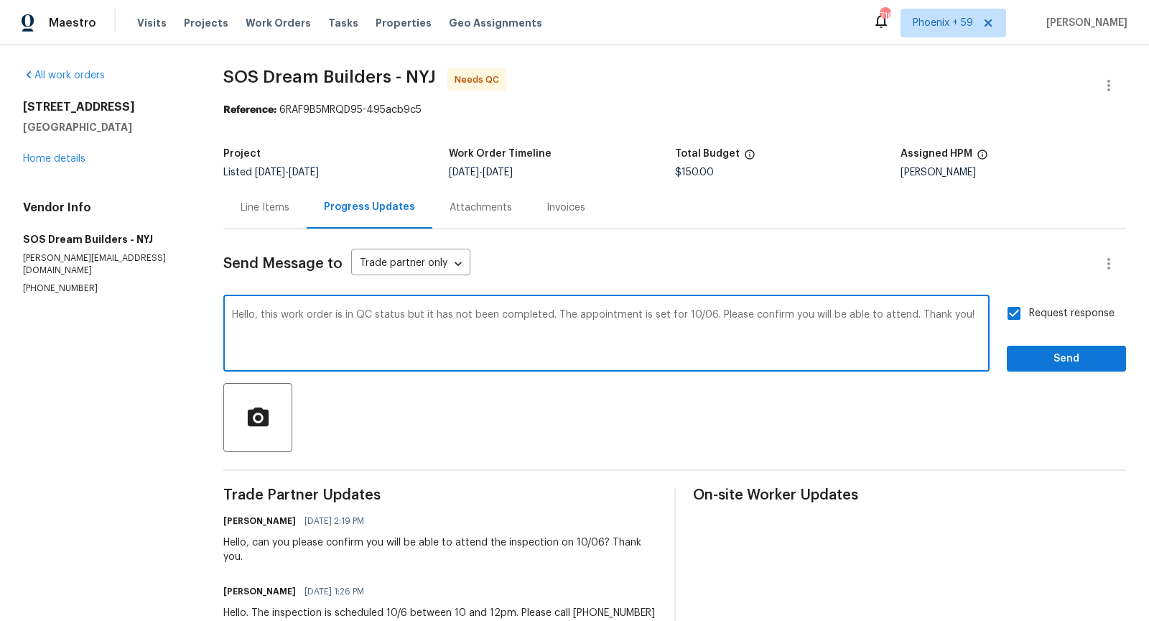
type textarea "Hello, this work order is in QC status but it has not been completed. The appoi…"
click at [1062, 358] on span "Send" at bounding box center [1067, 359] width 96 height 18
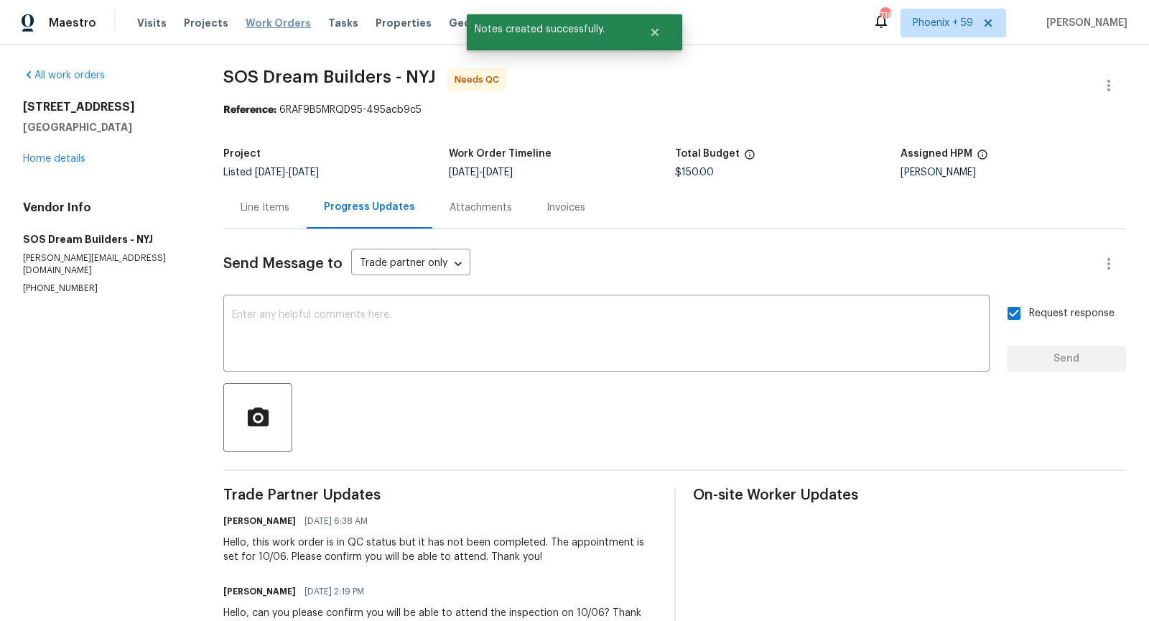
click at [277, 23] on span "Work Orders" at bounding box center [278, 23] width 65 height 14
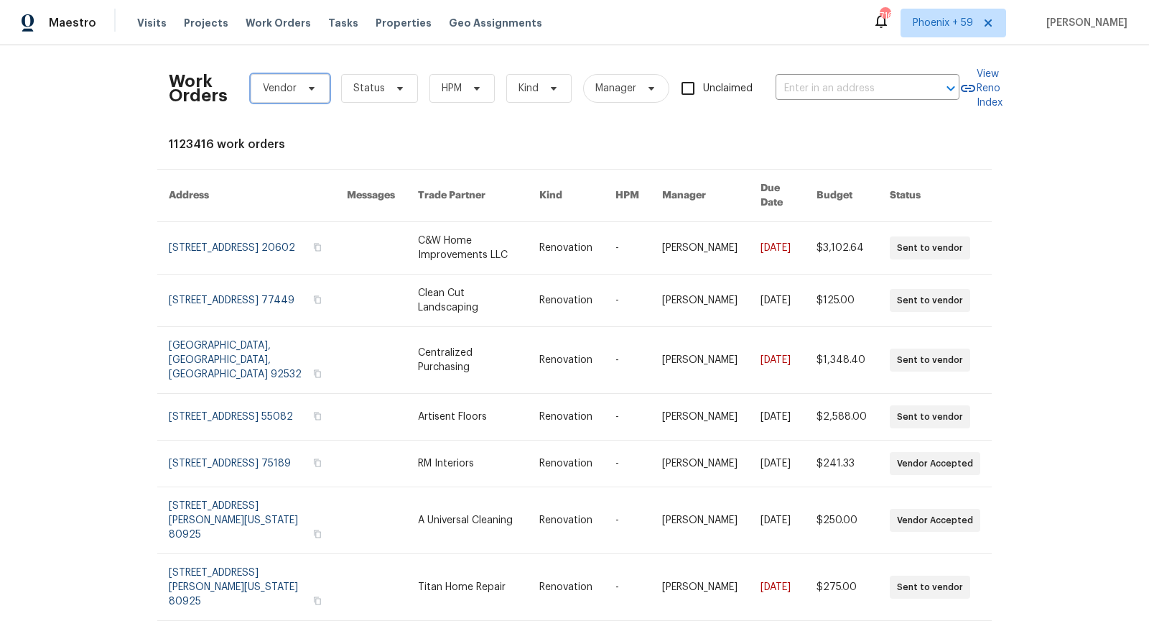
click at [320, 92] on span "Vendor" at bounding box center [290, 88] width 79 height 29
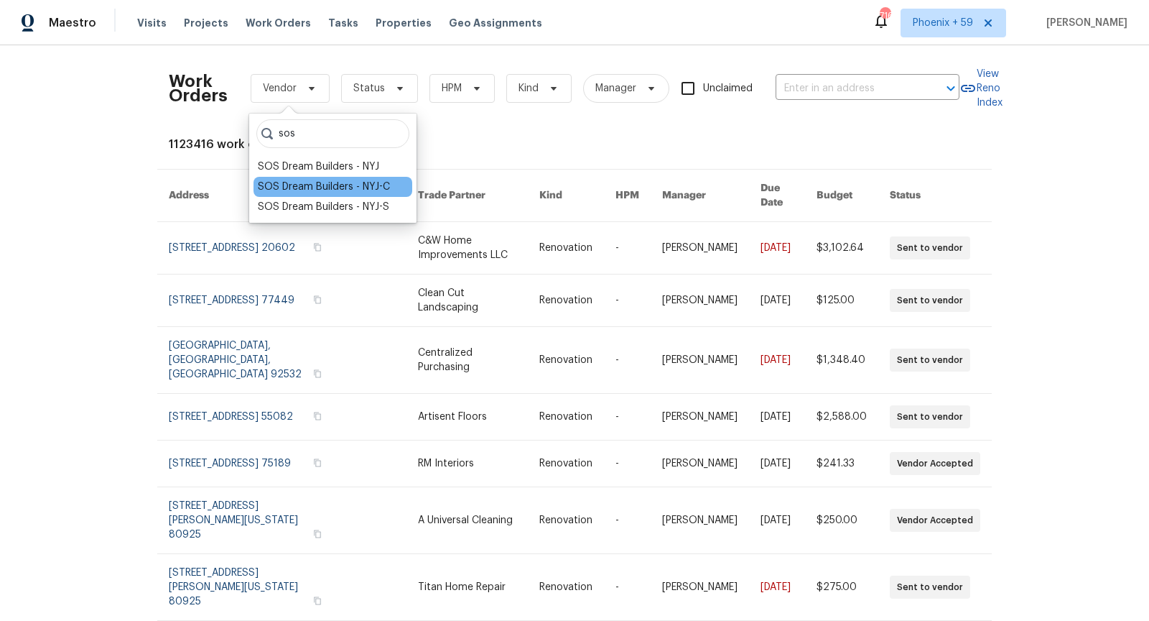
type input "sos"
click at [351, 187] on div "SOS Dream Builders - NYJ-C" at bounding box center [324, 187] width 132 height 14
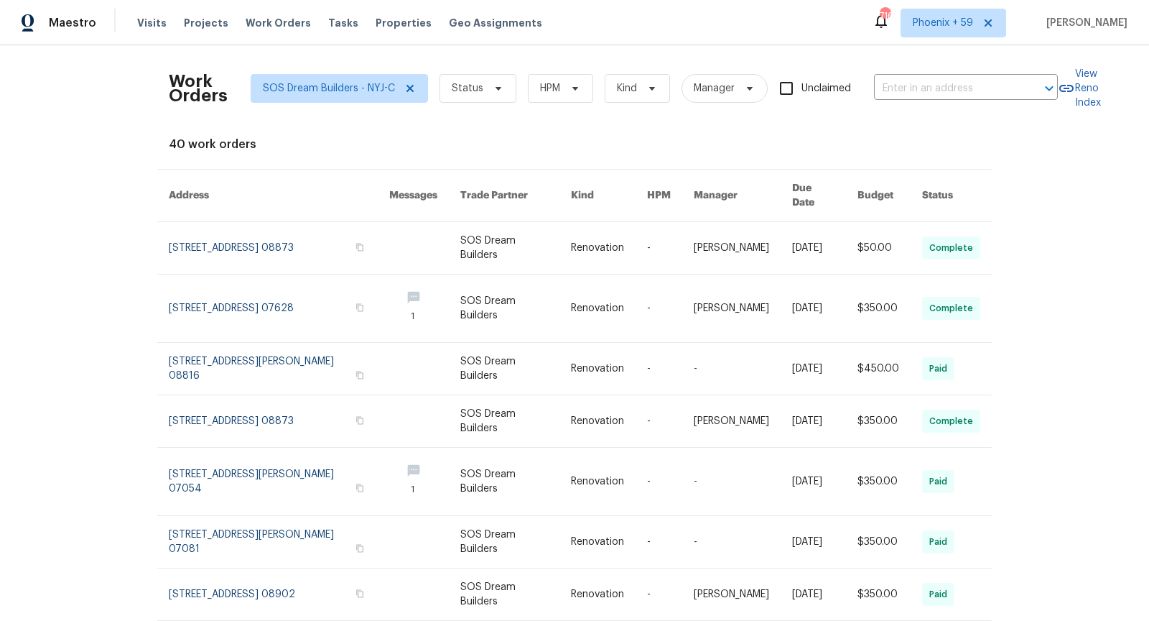
click at [494, 103] on div "Work Orders SOS Dream Builders - NYJ-C Status HPM Kind Manager Unclaimed ​" at bounding box center [613, 88] width 889 height 63
click at [494, 101] on span "Status" at bounding box center [478, 88] width 77 height 29
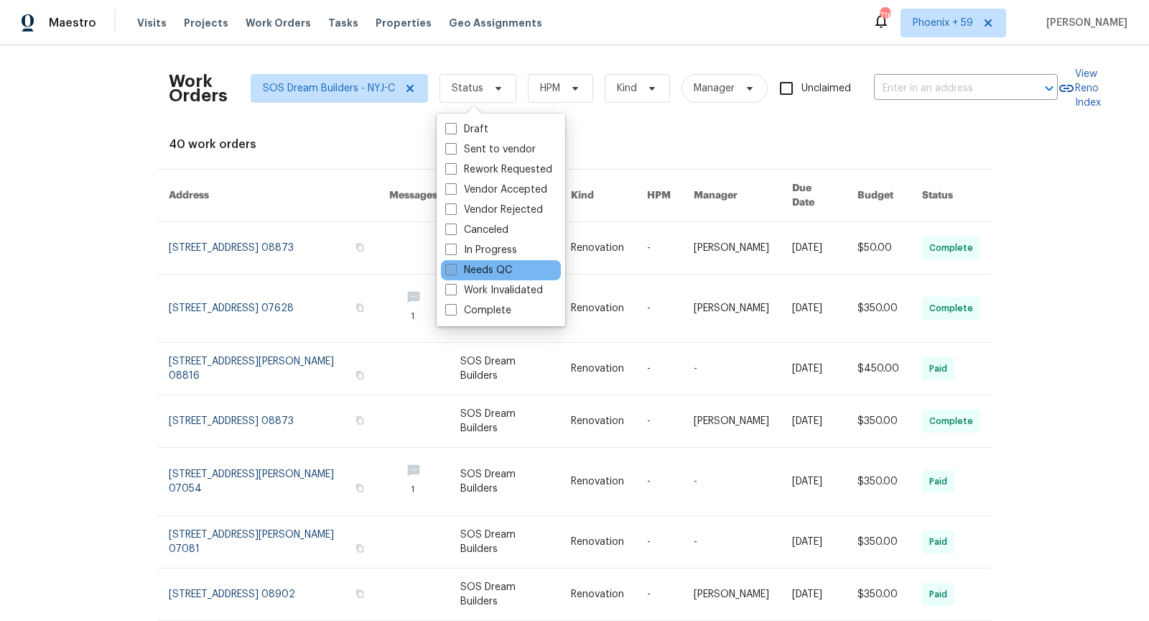
click at [482, 270] on label "Needs QC" at bounding box center [478, 270] width 67 height 14
click at [455, 270] on input "Needs QC" at bounding box center [449, 267] width 9 height 9
checkbox input "true"
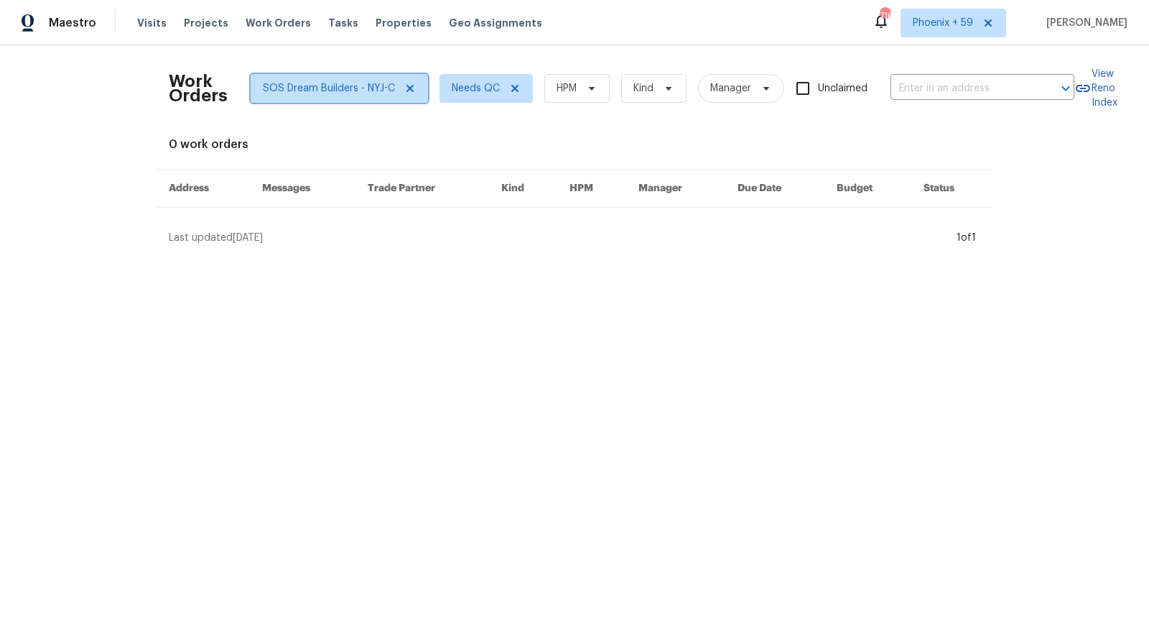
click at [365, 98] on span "SOS Dream Builders - NYJ-C" at bounding box center [339, 88] width 177 height 29
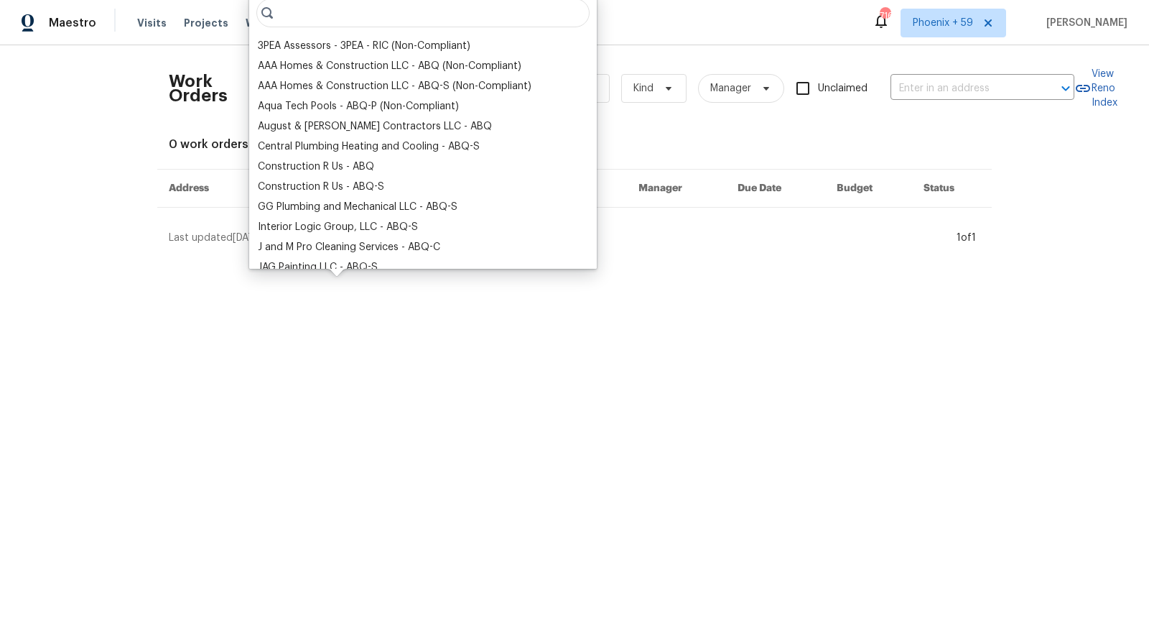
click at [348, 17] on input "search" at bounding box center [422, 13] width 333 height 29
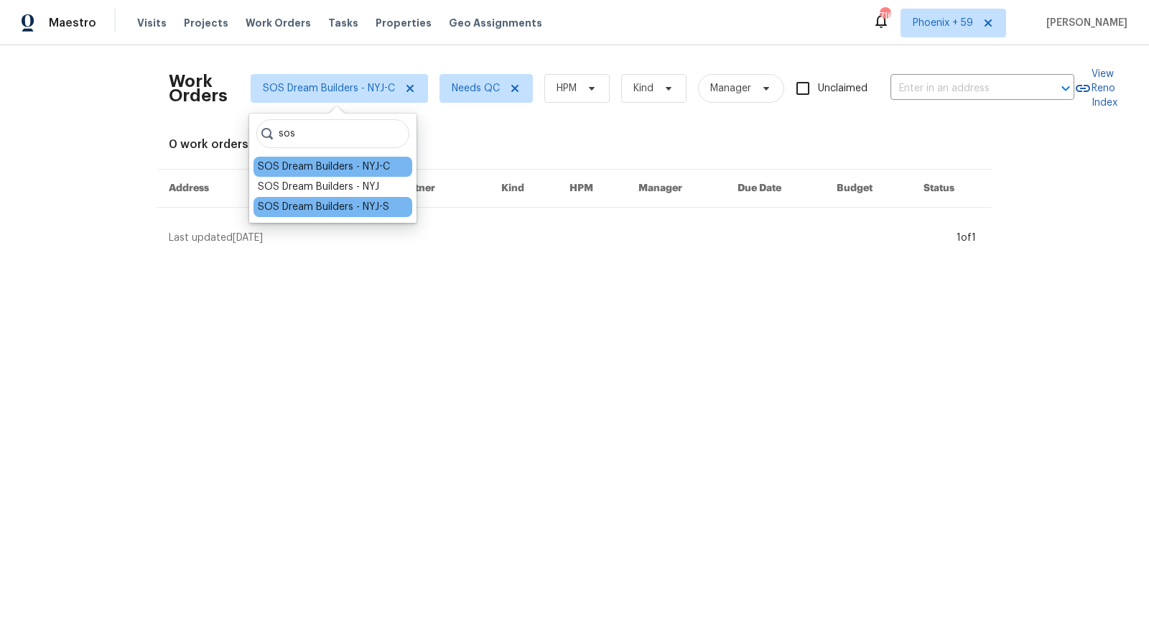
type input "sos"
click at [335, 210] on div "SOS Dream Builders - NYJ-S" at bounding box center [323, 207] width 131 height 14
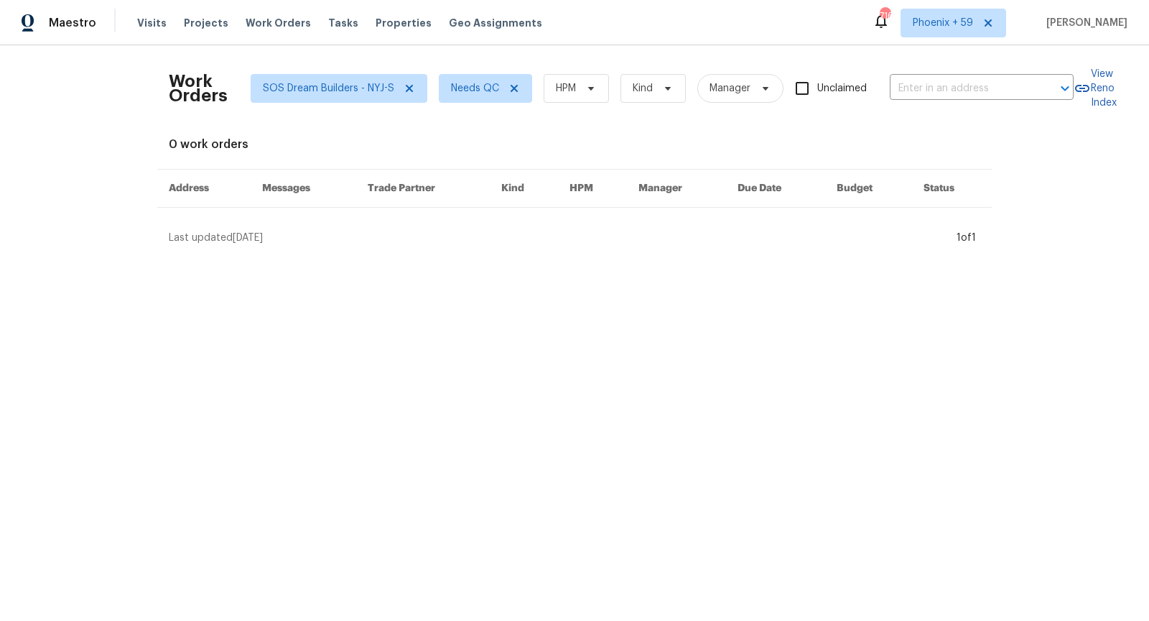
click at [496, 149] on div "0 work orders" at bounding box center [575, 144] width 812 height 14
click at [557, 125] on div "Work Orders SOS Dream Builders - NYJ-S Needs QC HPM Kind Manager Unclaimed ​ Vi…" at bounding box center [575, 151] width 812 height 188
click at [371, 88] on span "SOS Dream Builders - NYJ-S" at bounding box center [328, 88] width 131 height 14
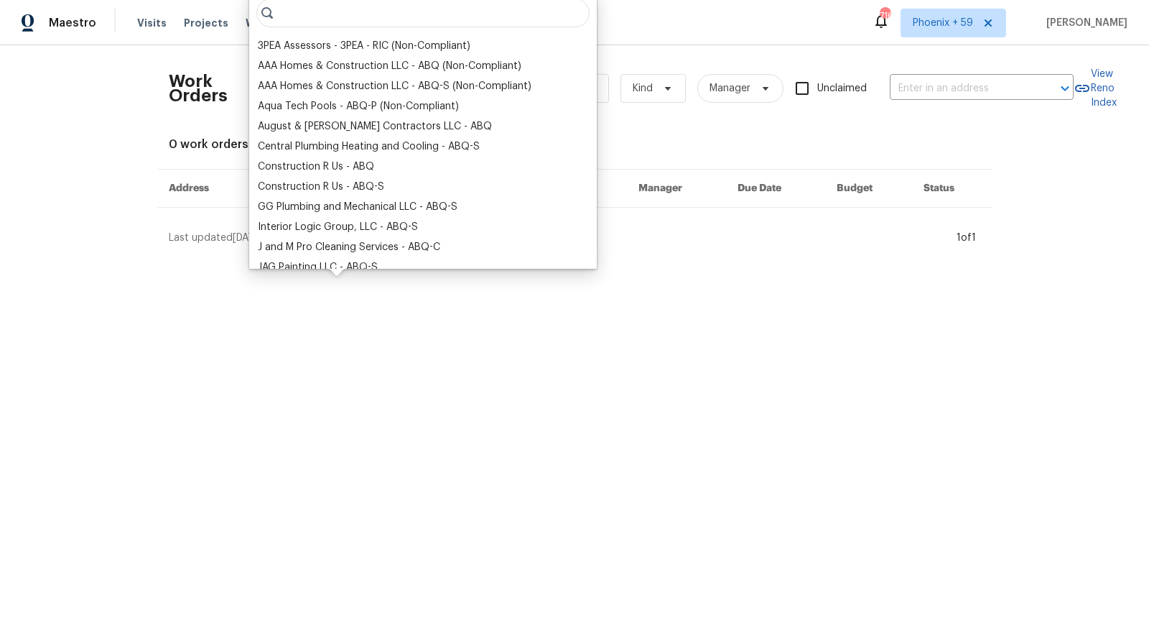
click at [368, 17] on input "search" at bounding box center [422, 13] width 333 height 29
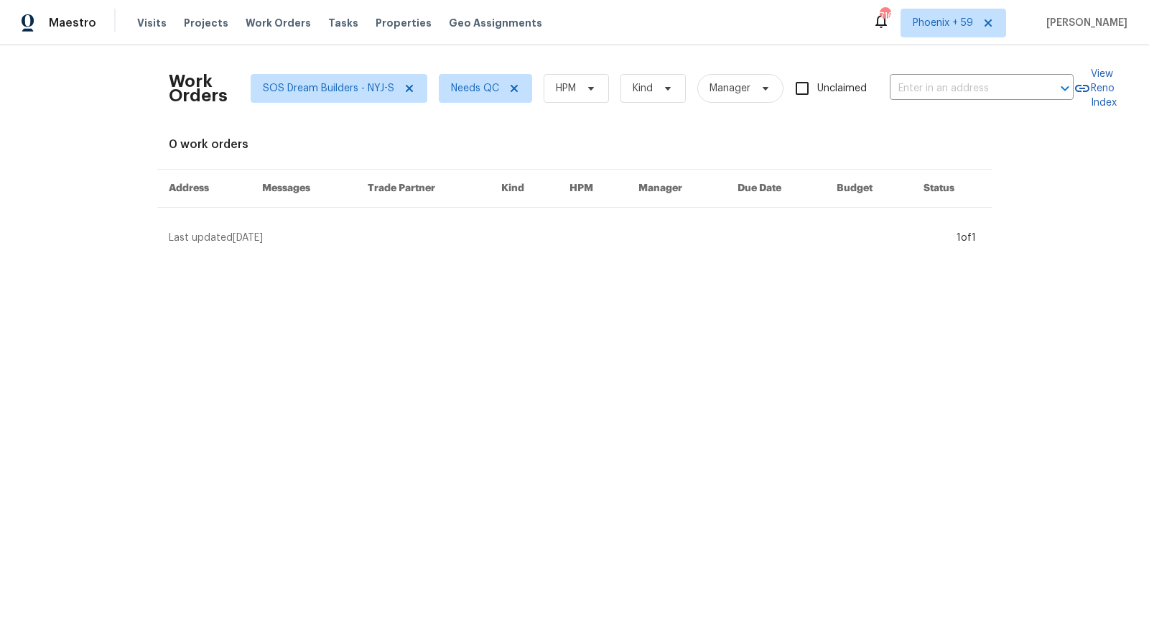
click at [491, 256] on html "Maestro Visits Projects Work Orders Tasks Properties Geo Assignments 716 [GEOGR…" at bounding box center [574, 128] width 1149 height 256
